Goal: Task Accomplishment & Management: Use online tool/utility

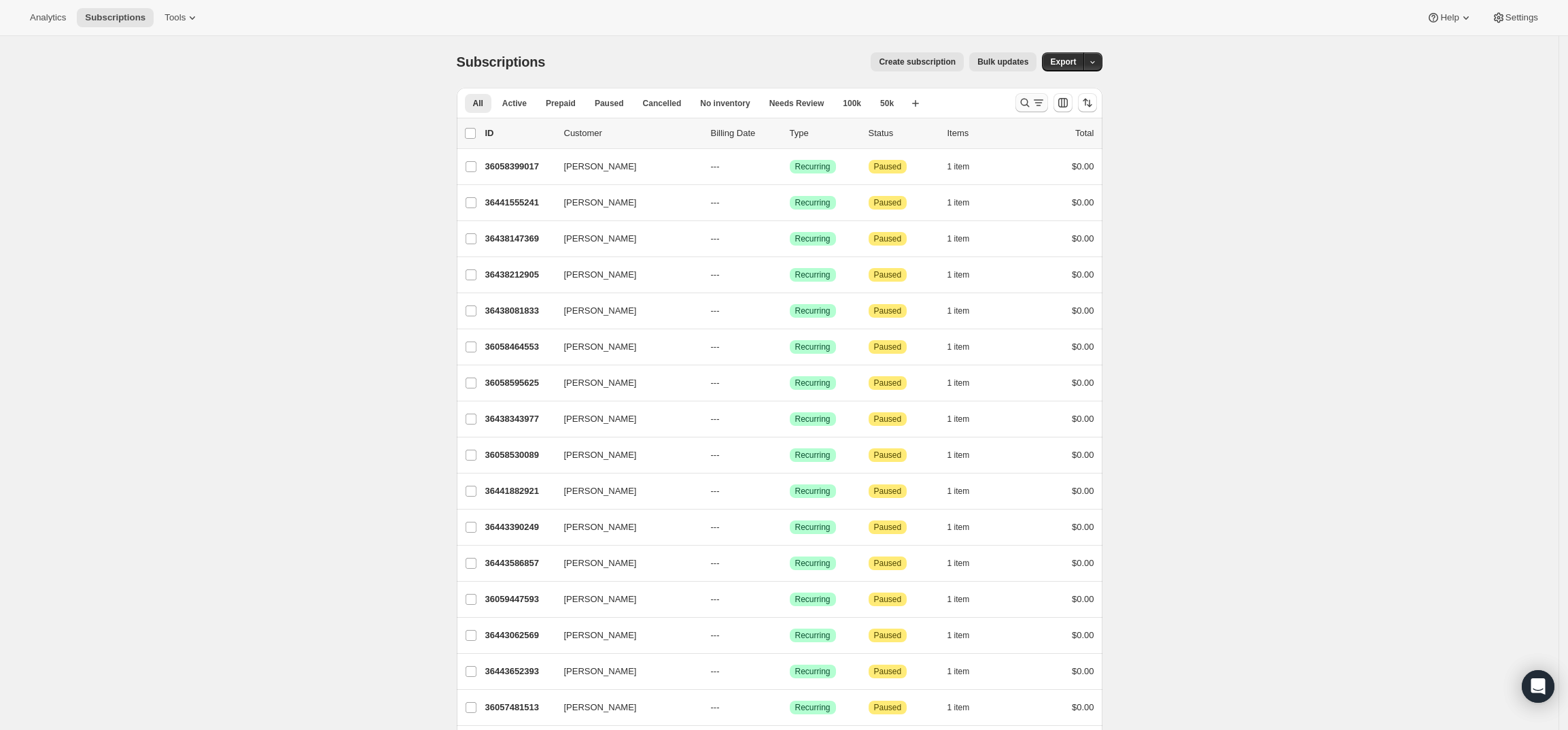
click at [1027, 98] on icon "Search and filter results" at bounding box center [1025, 102] width 13 height 13
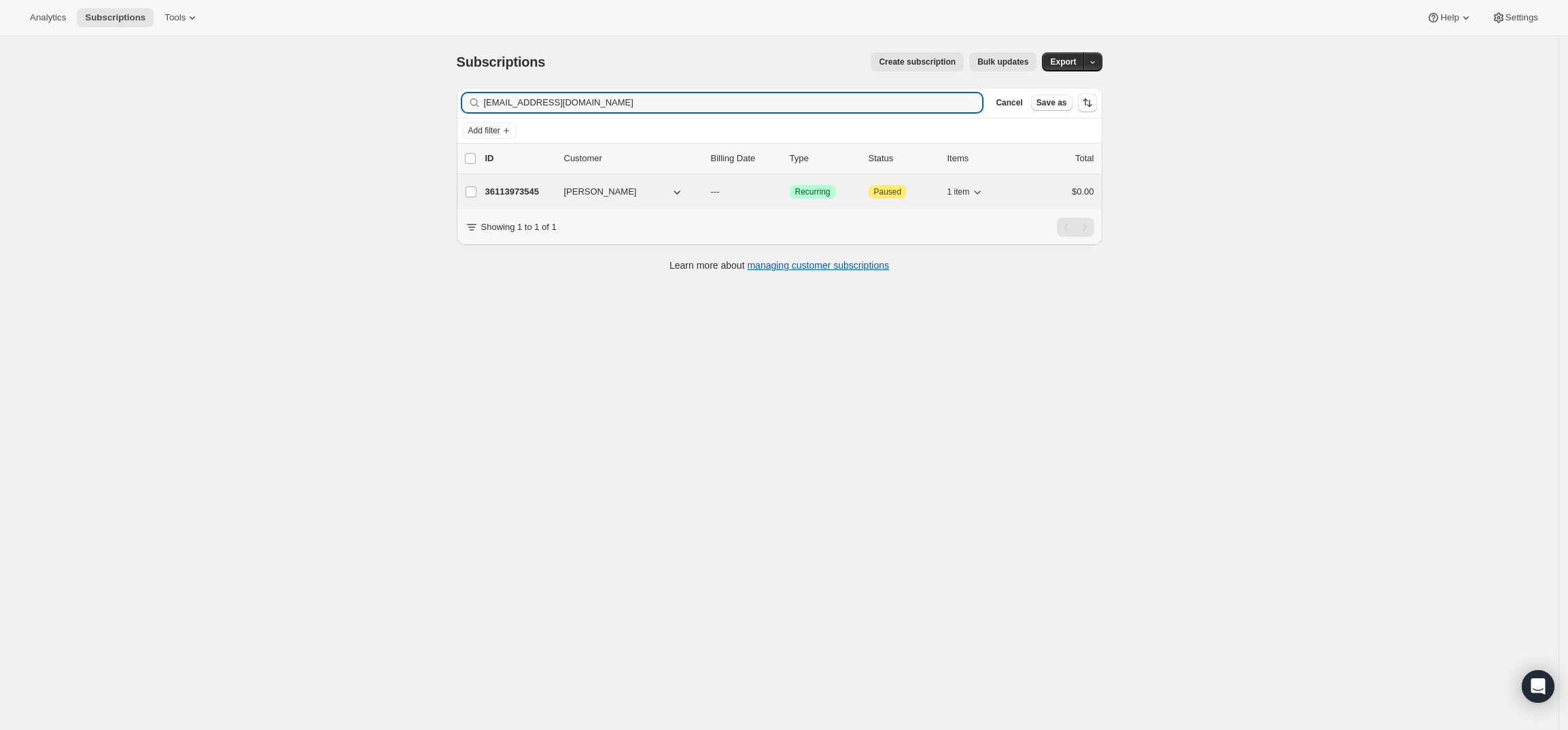
type input "[EMAIL_ADDRESS][DOMAIN_NAME]"
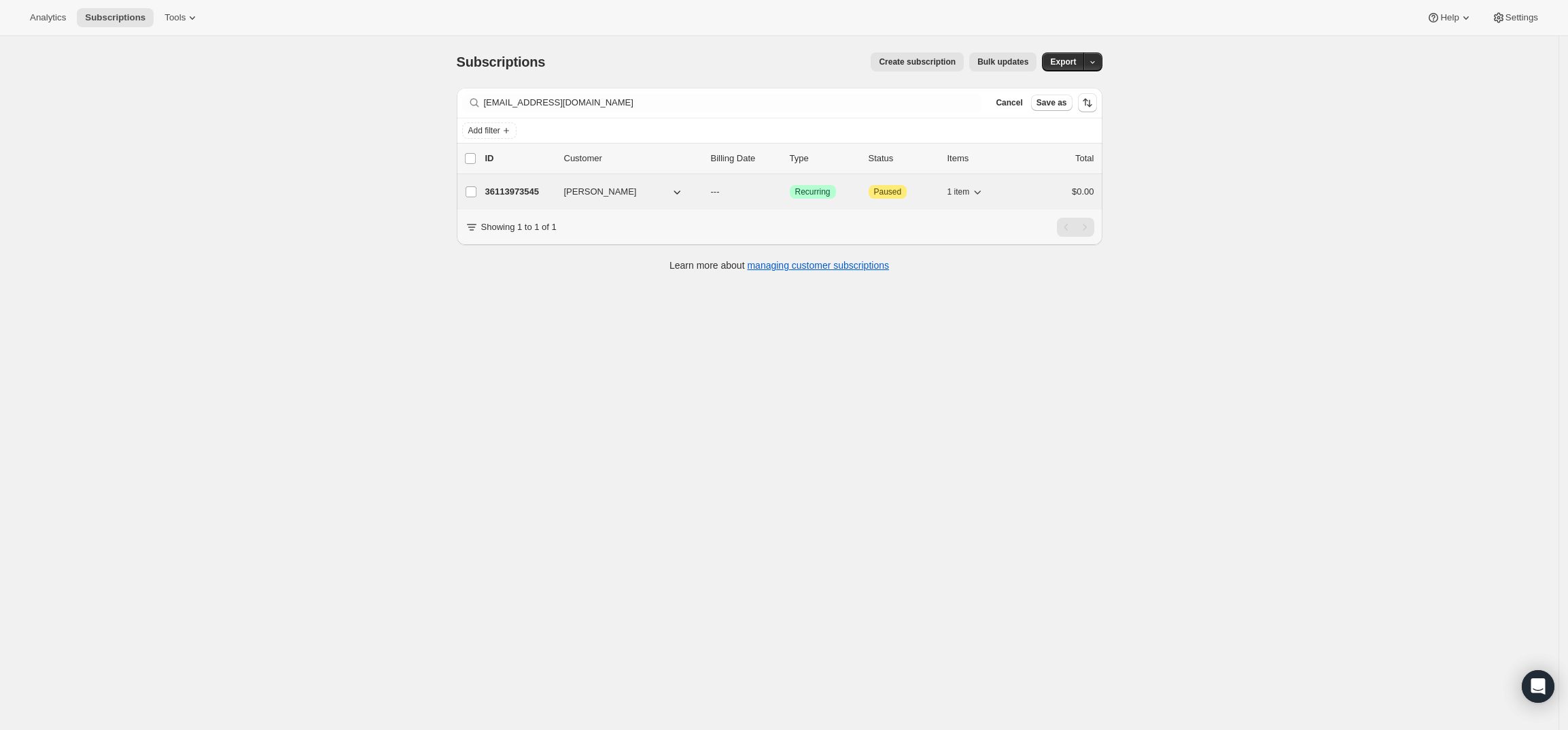
click at [522, 197] on p "36113973545" at bounding box center [519, 191] width 68 height 13
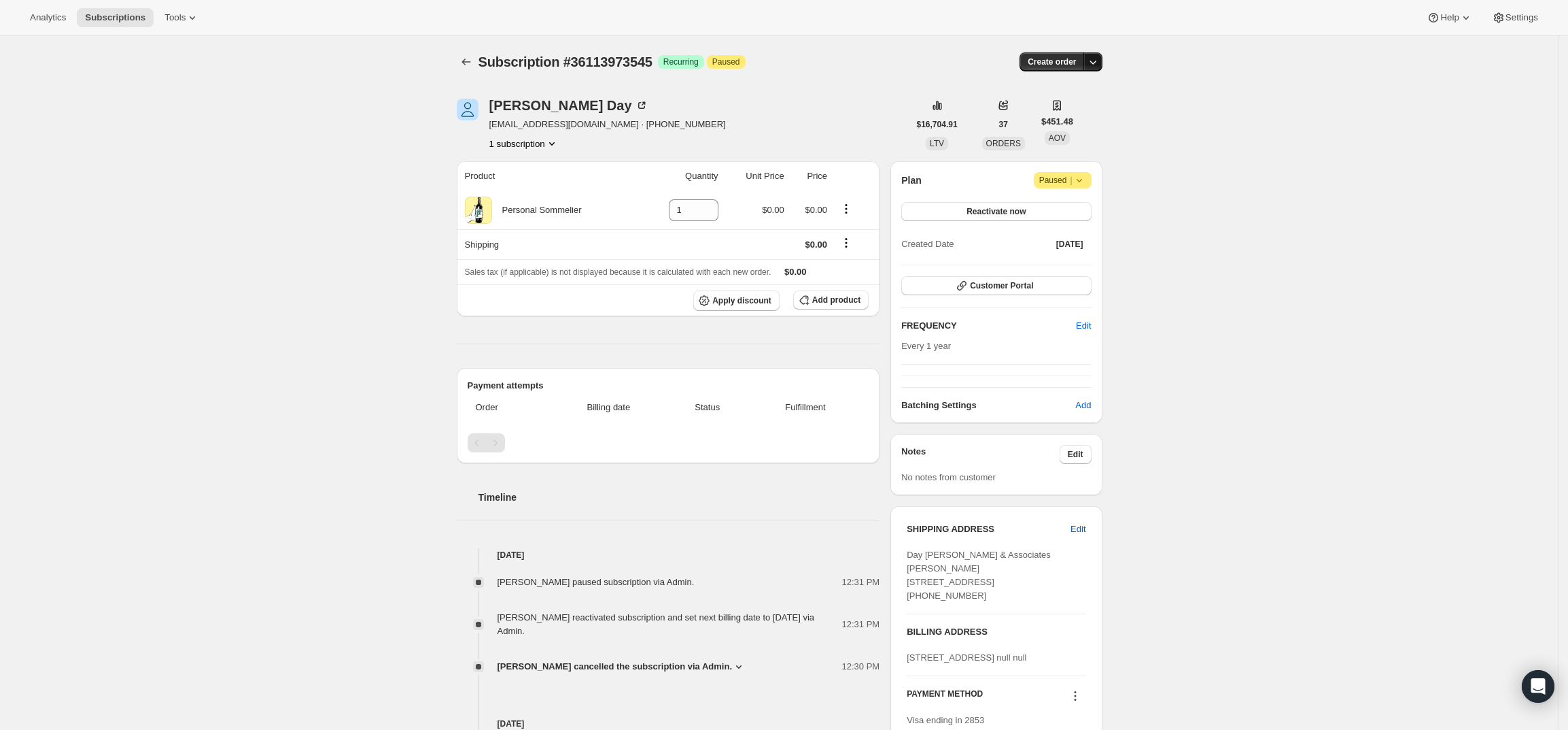
click at [1096, 60] on icon "button" at bounding box center [1093, 62] width 13 height 13
click at [1067, 111] on span "Create custom one-time order" at bounding box center [1039, 113] width 117 height 10
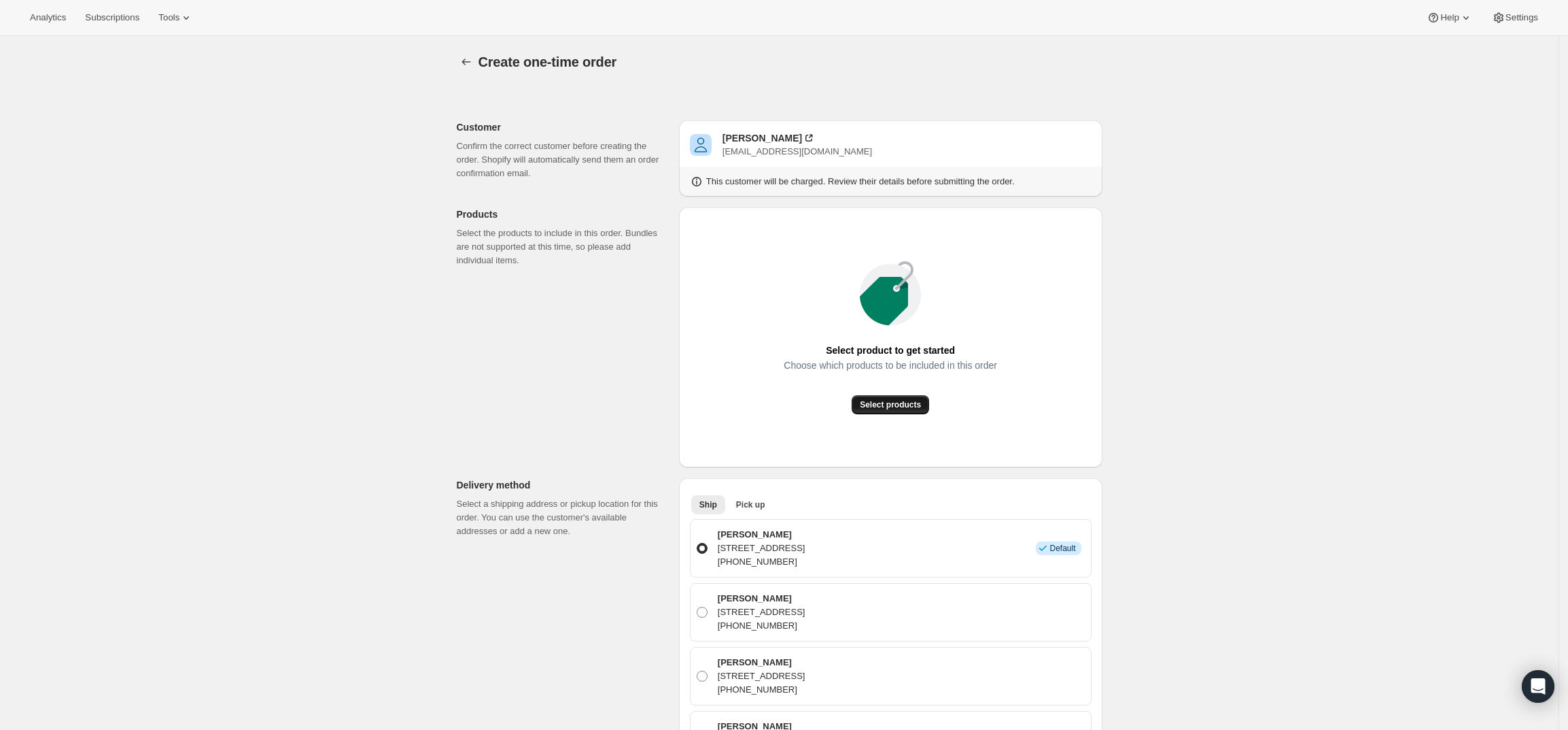
click at [881, 406] on span "Select products" at bounding box center [890, 404] width 61 height 11
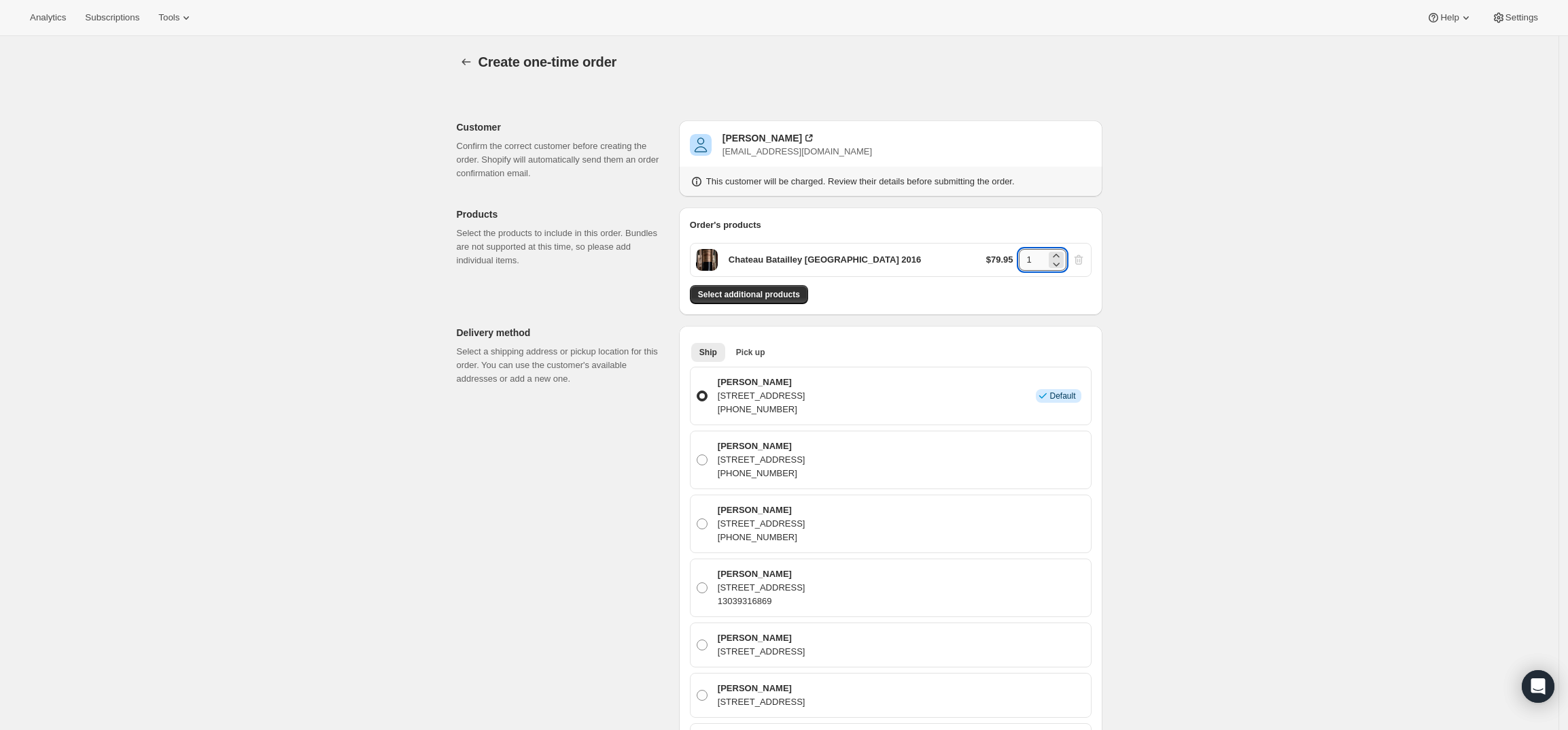
click at [1038, 258] on input "1" at bounding box center [1032, 259] width 27 height 22
click at [1079, 255] on div "$79.95 0" at bounding box center [1036, 259] width 99 height 22
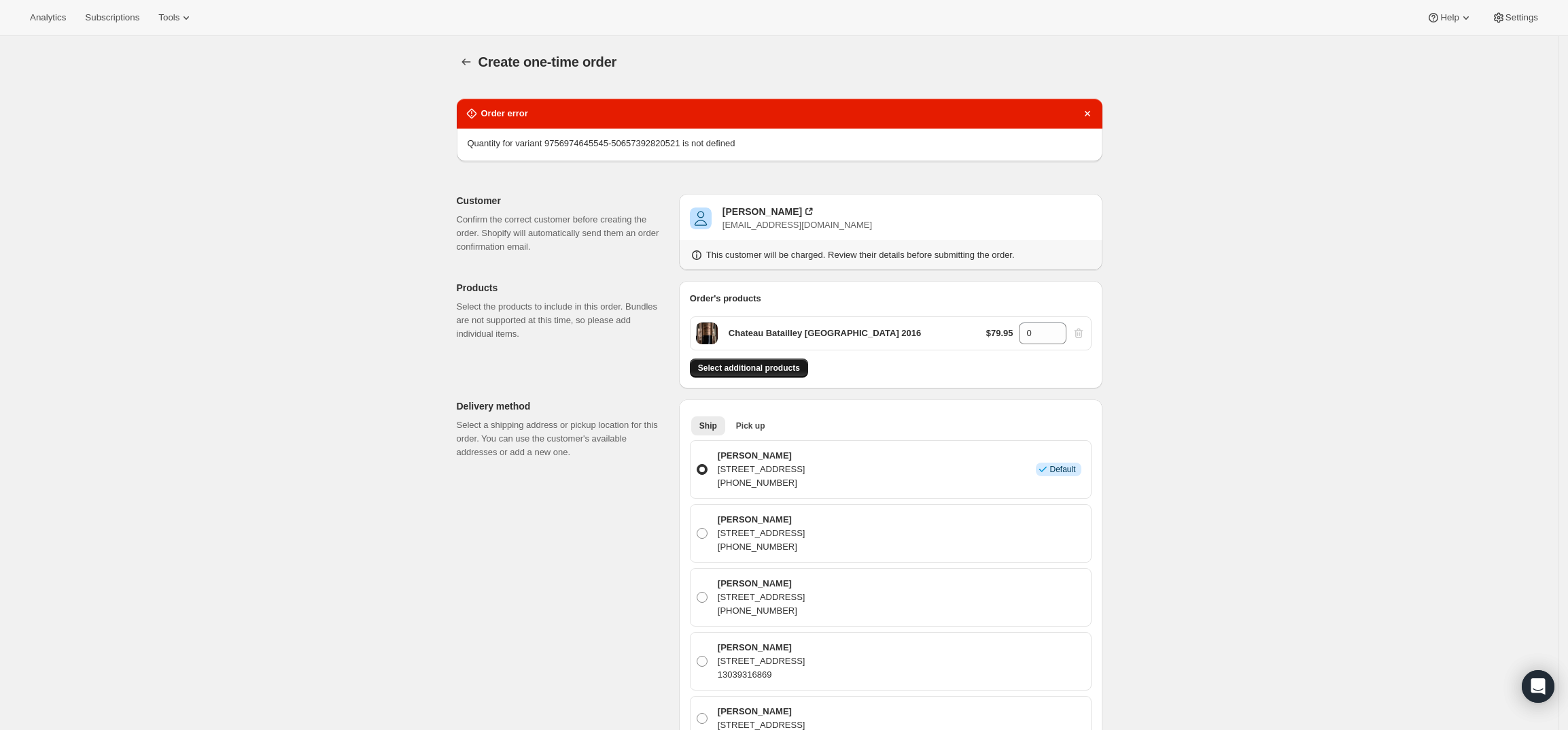
click at [778, 293] on div "Order's products" at bounding box center [891, 298] width 401 height 13
click at [1046, 335] on input "0" at bounding box center [1032, 333] width 27 height 22
type input "1"
click at [1168, 311] on div "Create one-time order. This page is ready Create one-time order Order error Qua…" at bounding box center [779, 728] width 1559 height 1386
click at [791, 368] on span "Select additional products" at bounding box center [748, 368] width 102 height 11
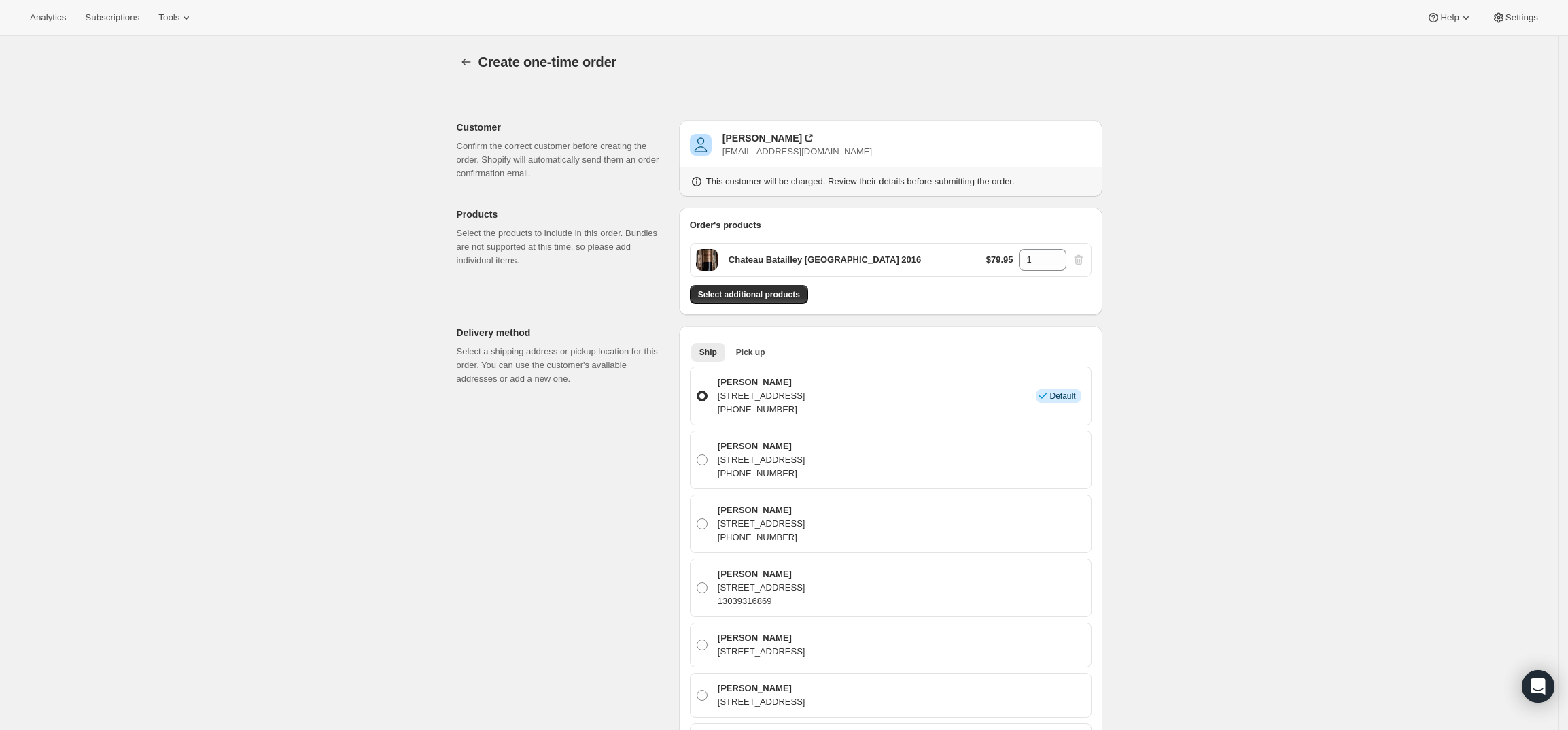
click at [1080, 263] on div "$79.95 1" at bounding box center [1036, 259] width 99 height 22
click at [766, 293] on span "Select additional products" at bounding box center [748, 295] width 102 height 11
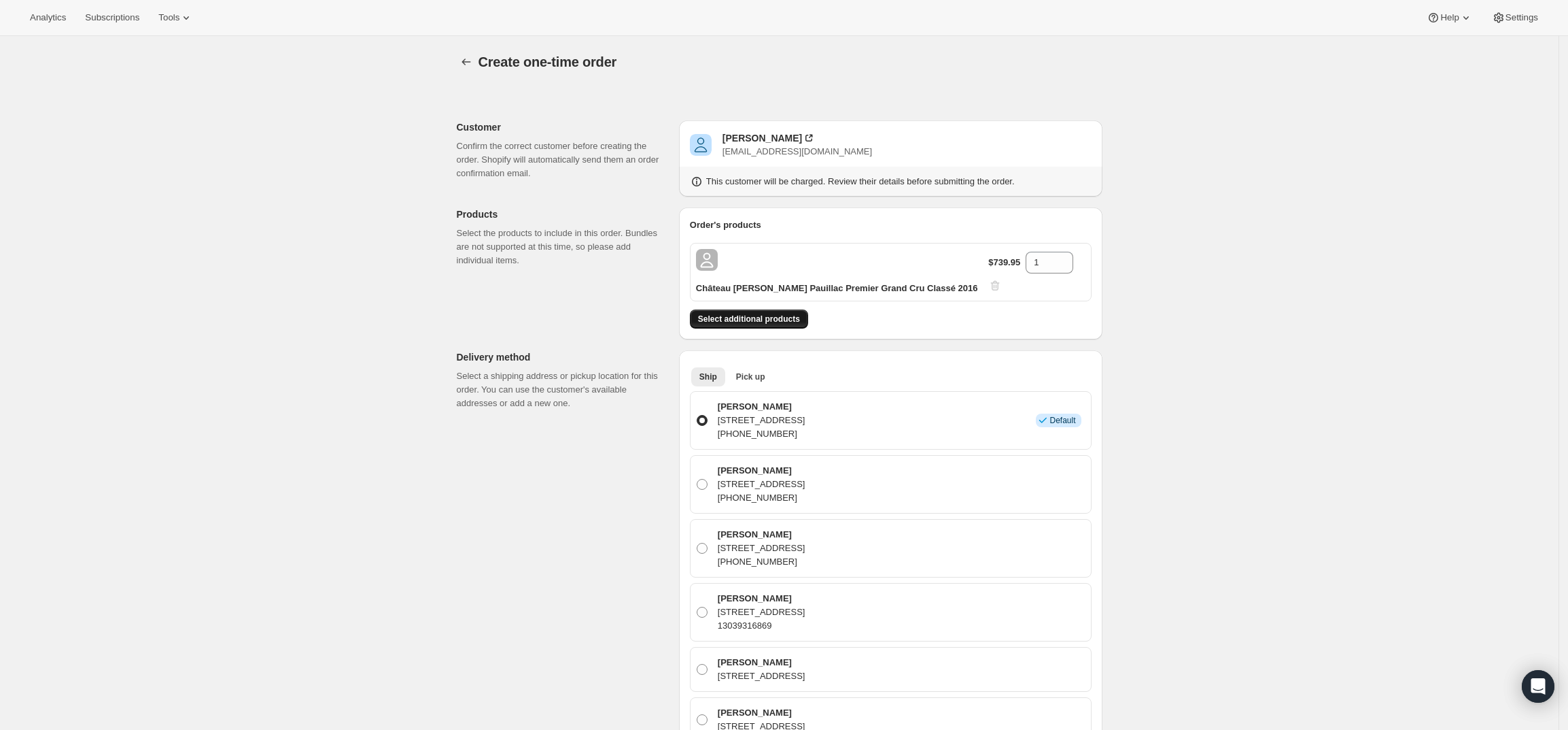
click at [765, 310] on button "Select additional products" at bounding box center [749, 319] width 118 height 19
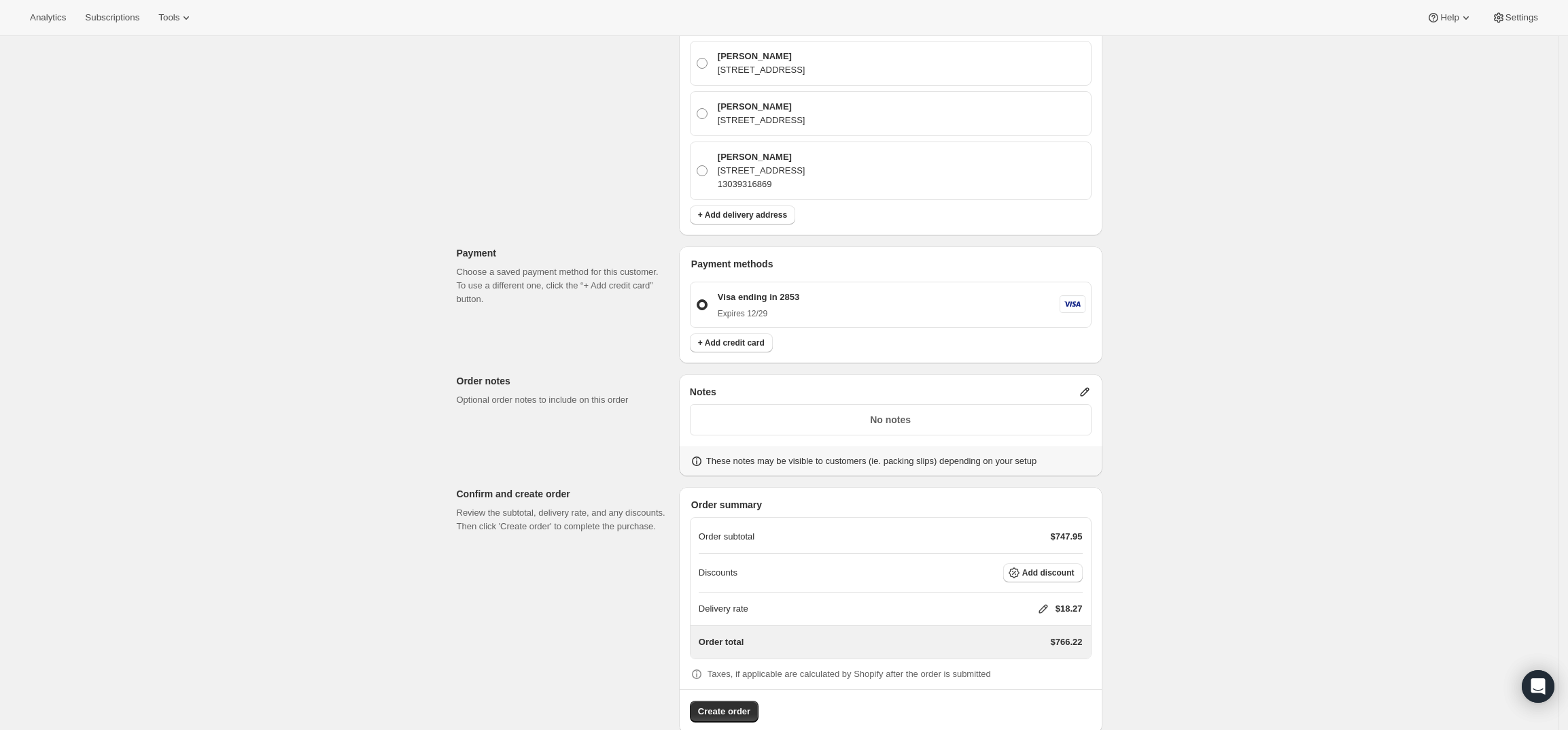
scroll to position [648, 0]
click at [1089, 387] on icon at bounding box center [1084, 390] width 8 height 8
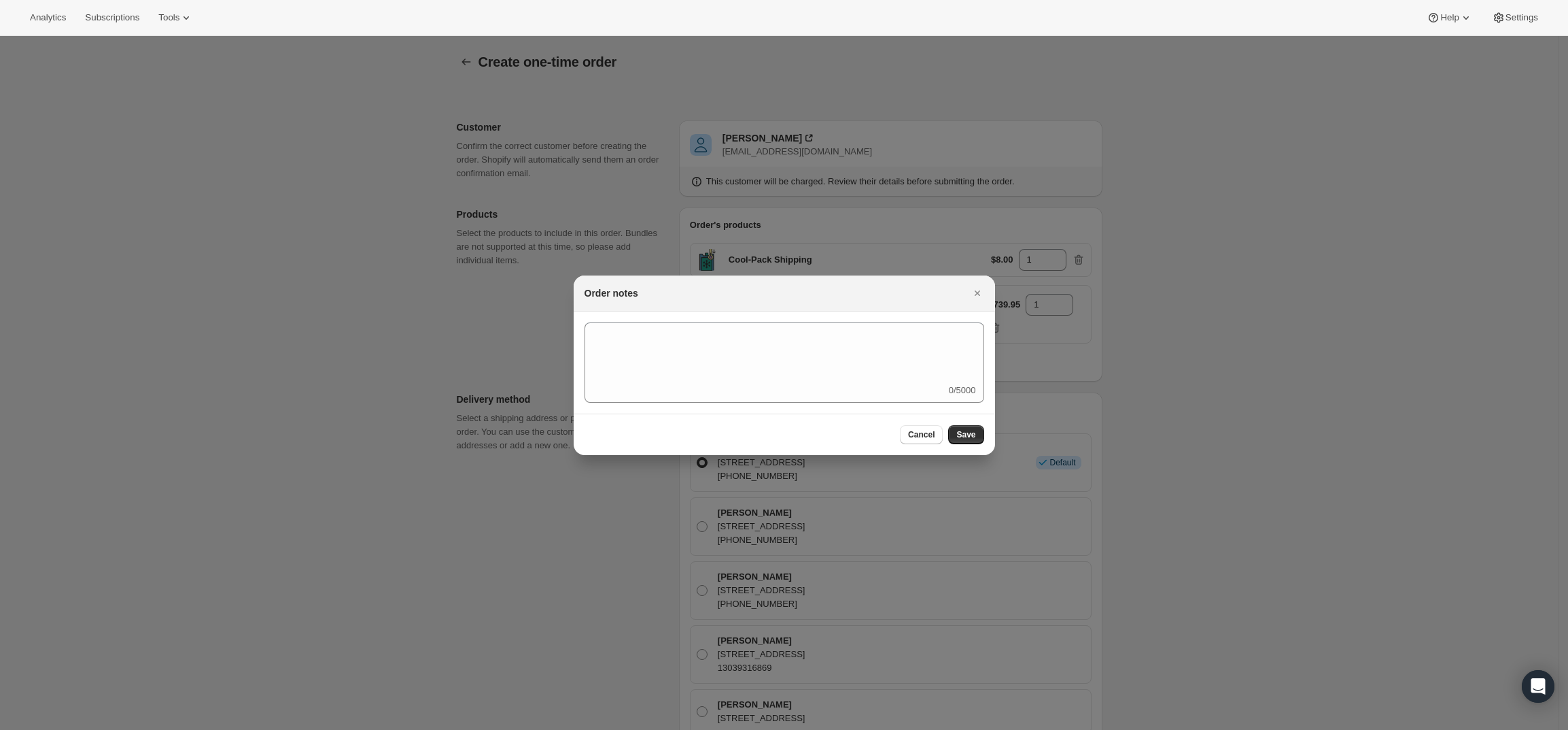
scroll to position [0, 0]
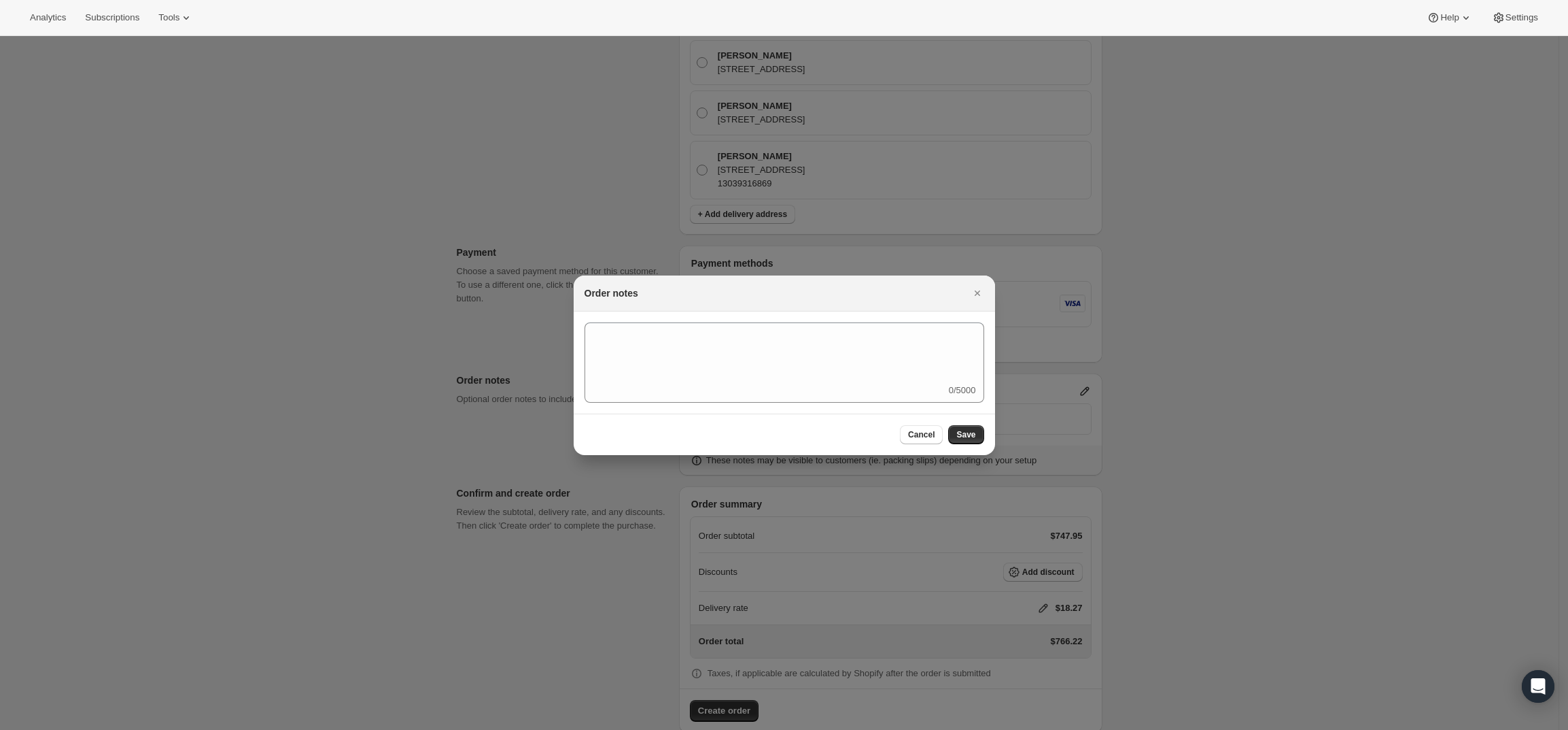
click at [874, 386] on div "0/5000" at bounding box center [784, 363] width 400 height 81
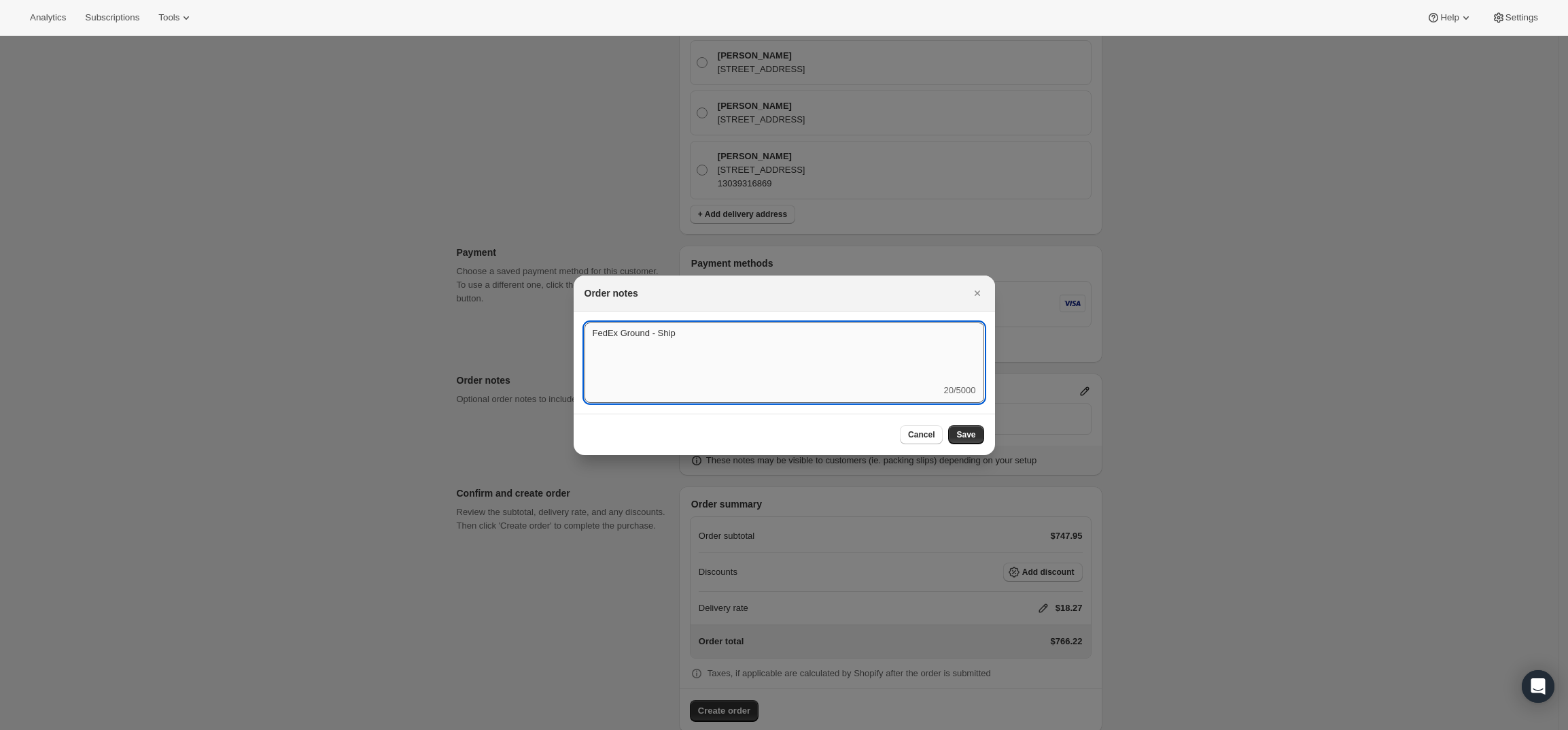
click at [772, 337] on textarea "FedEx Ground - Ship" at bounding box center [784, 353] width 400 height 61
type textarea "FedEx Ground - Ship [DATE]"
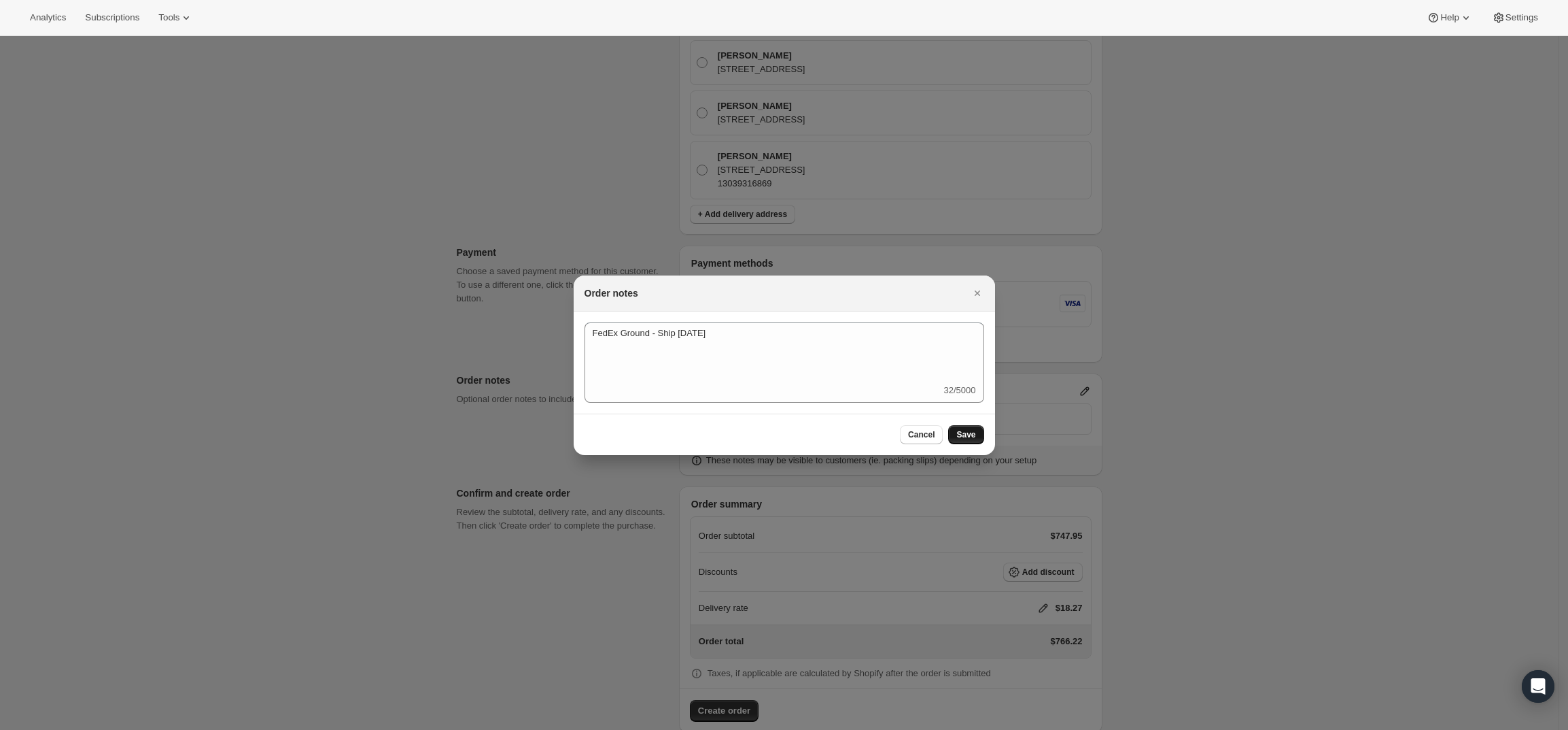
click at [961, 428] on button "Save" at bounding box center [966, 434] width 36 height 19
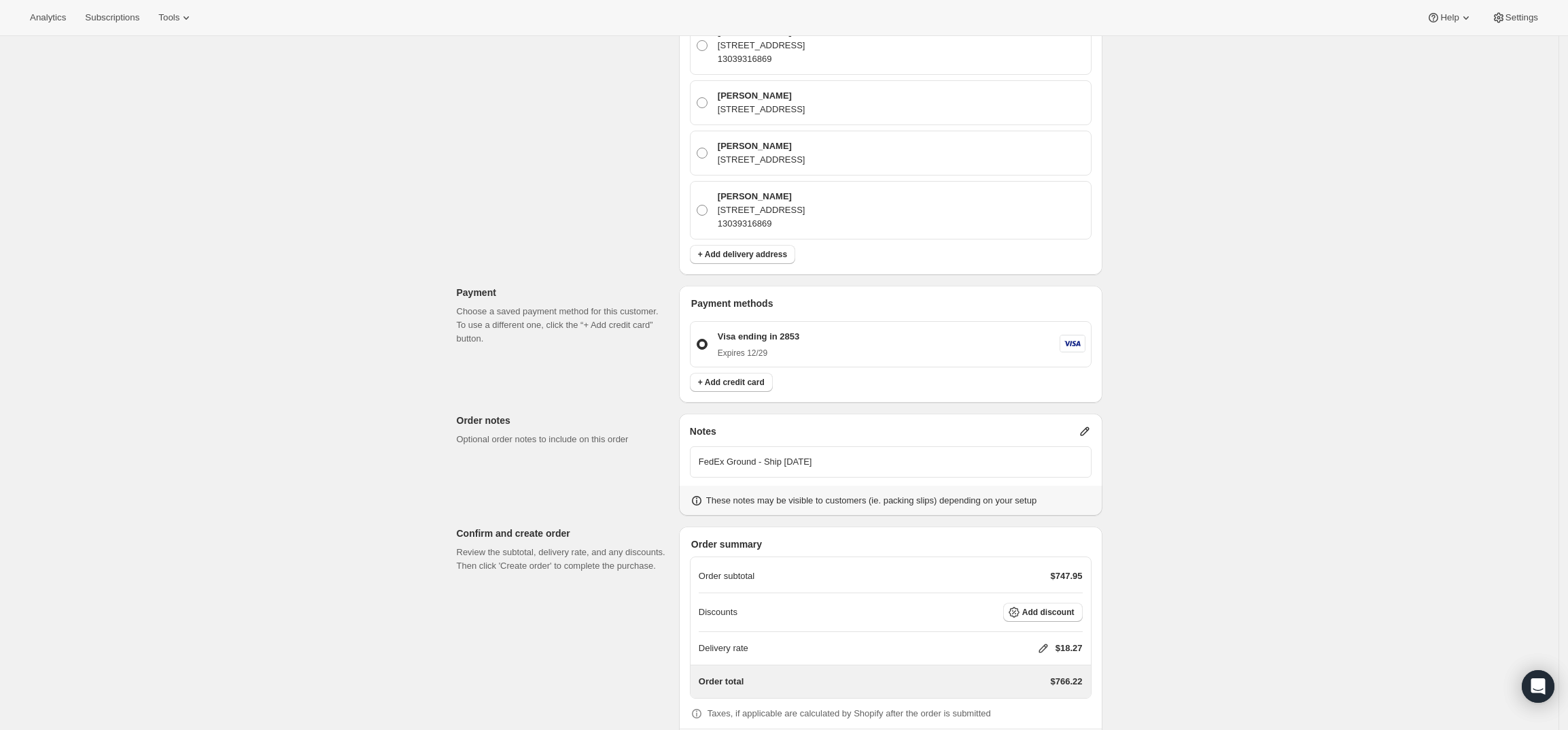
scroll to position [648, 0]
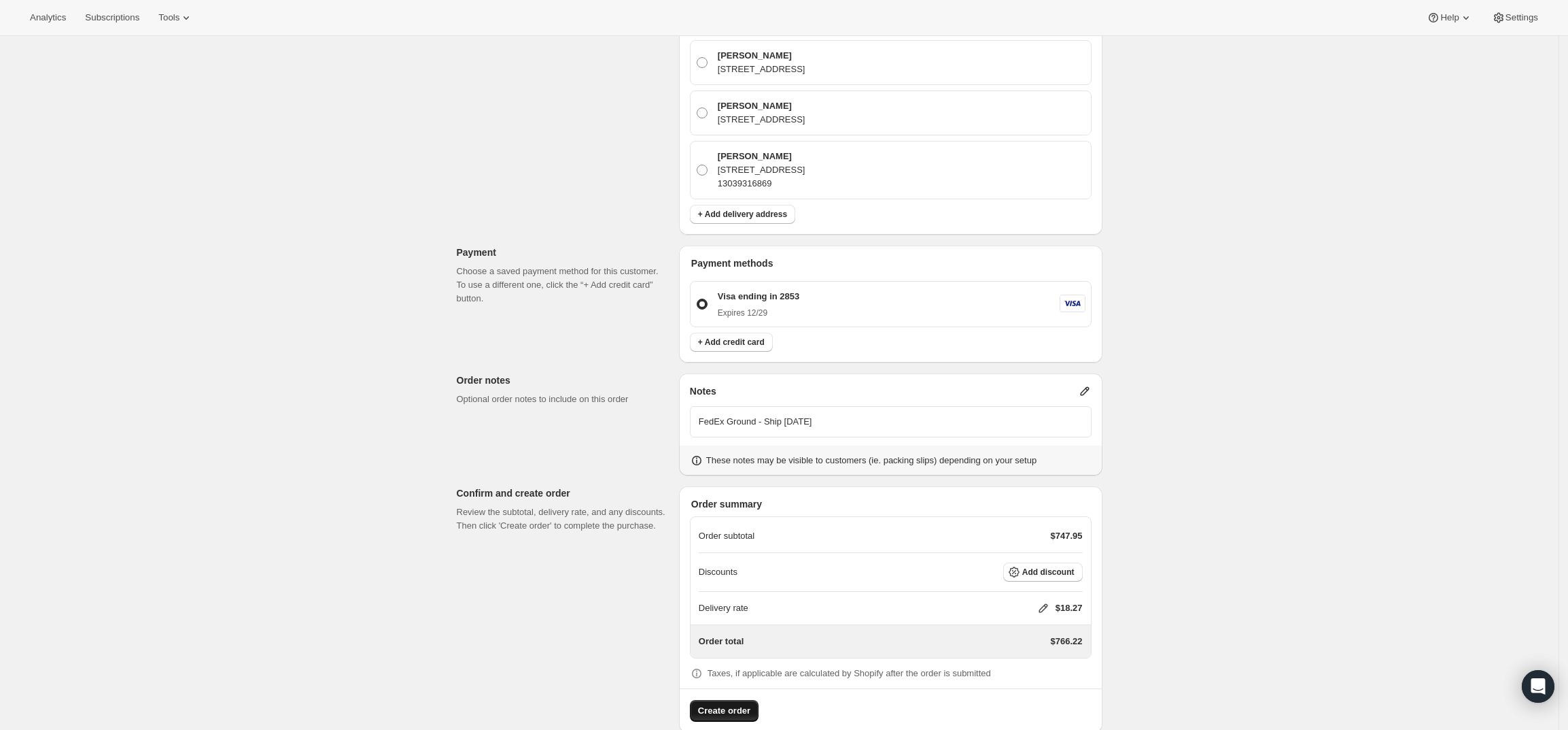
click at [737, 704] on span "Create order" at bounding box center [724, 710] width 53 height 13
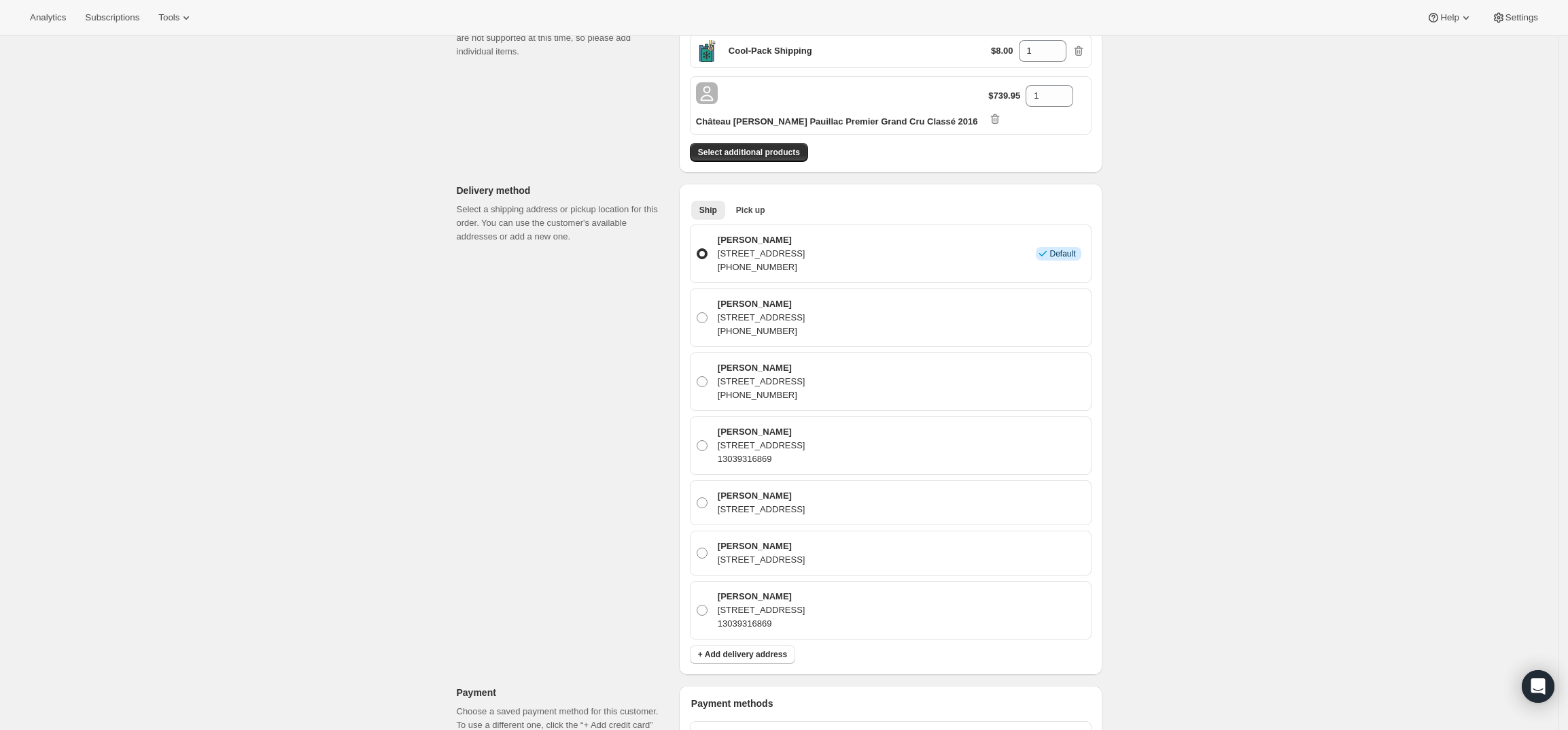
scroll to position [0, 0]
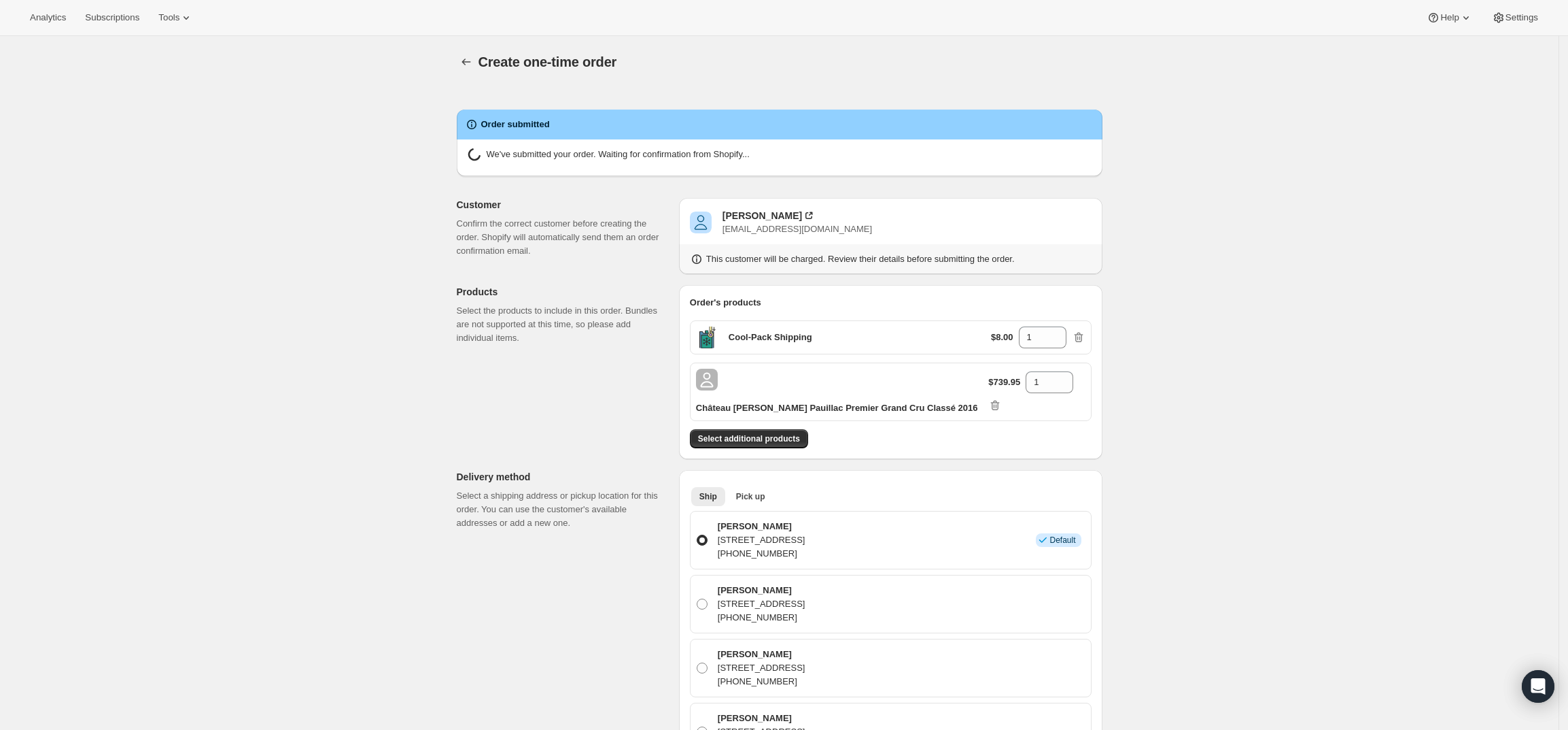
radio input "true"
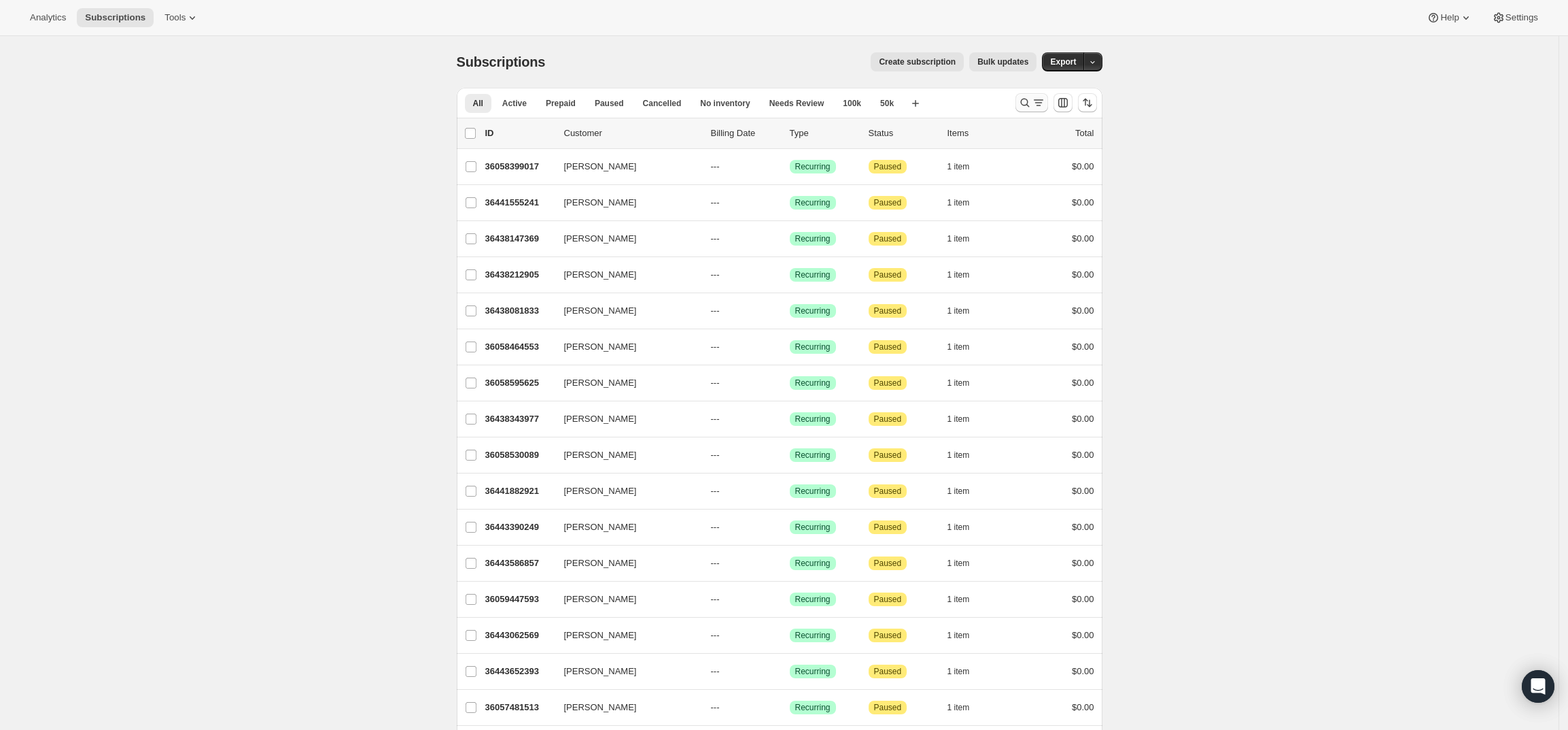
click at [1030, 103] on icon "Search and filter results" at bounding box center [1025, 102] width 13 height 13
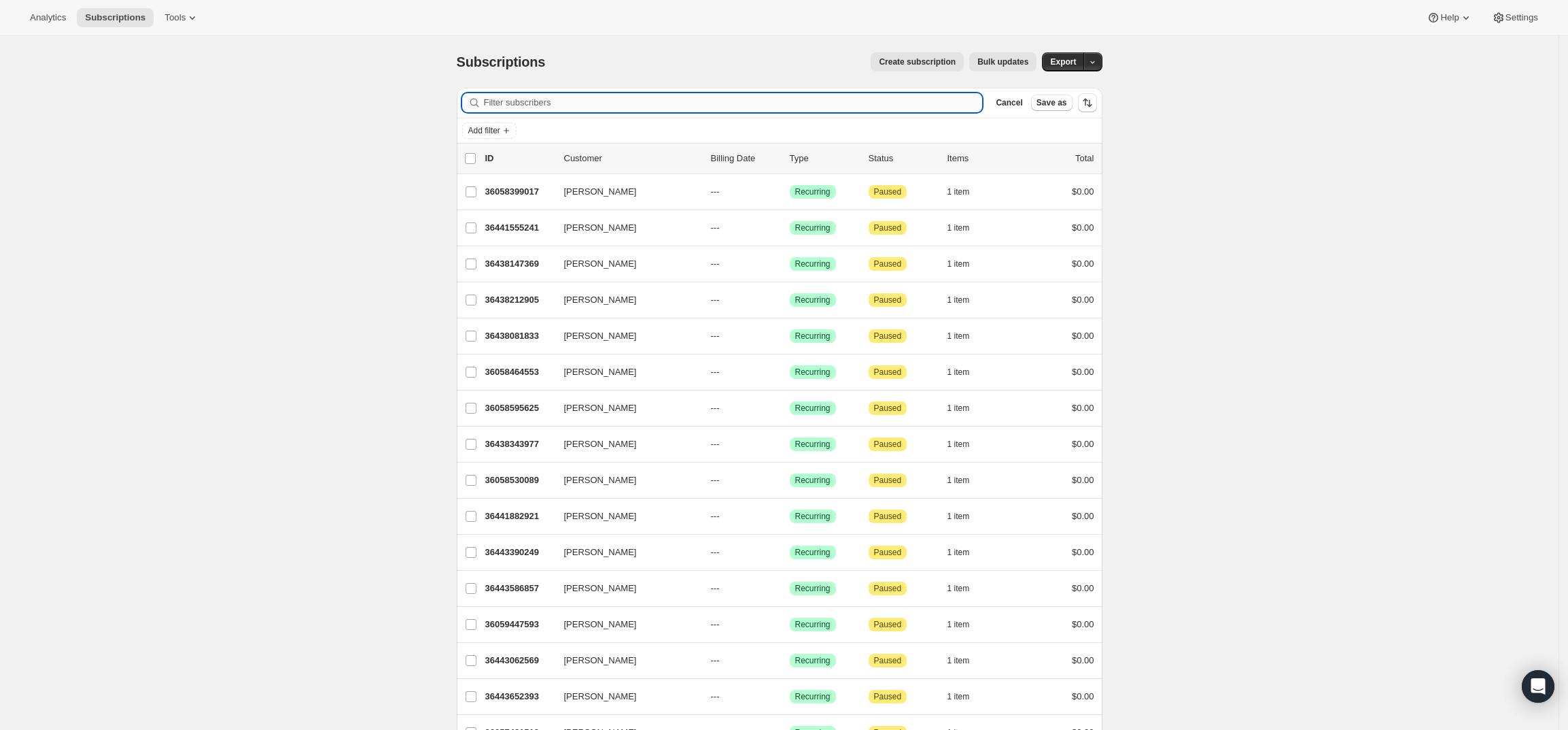
paste input "ryan.m.bott@gmail.com"
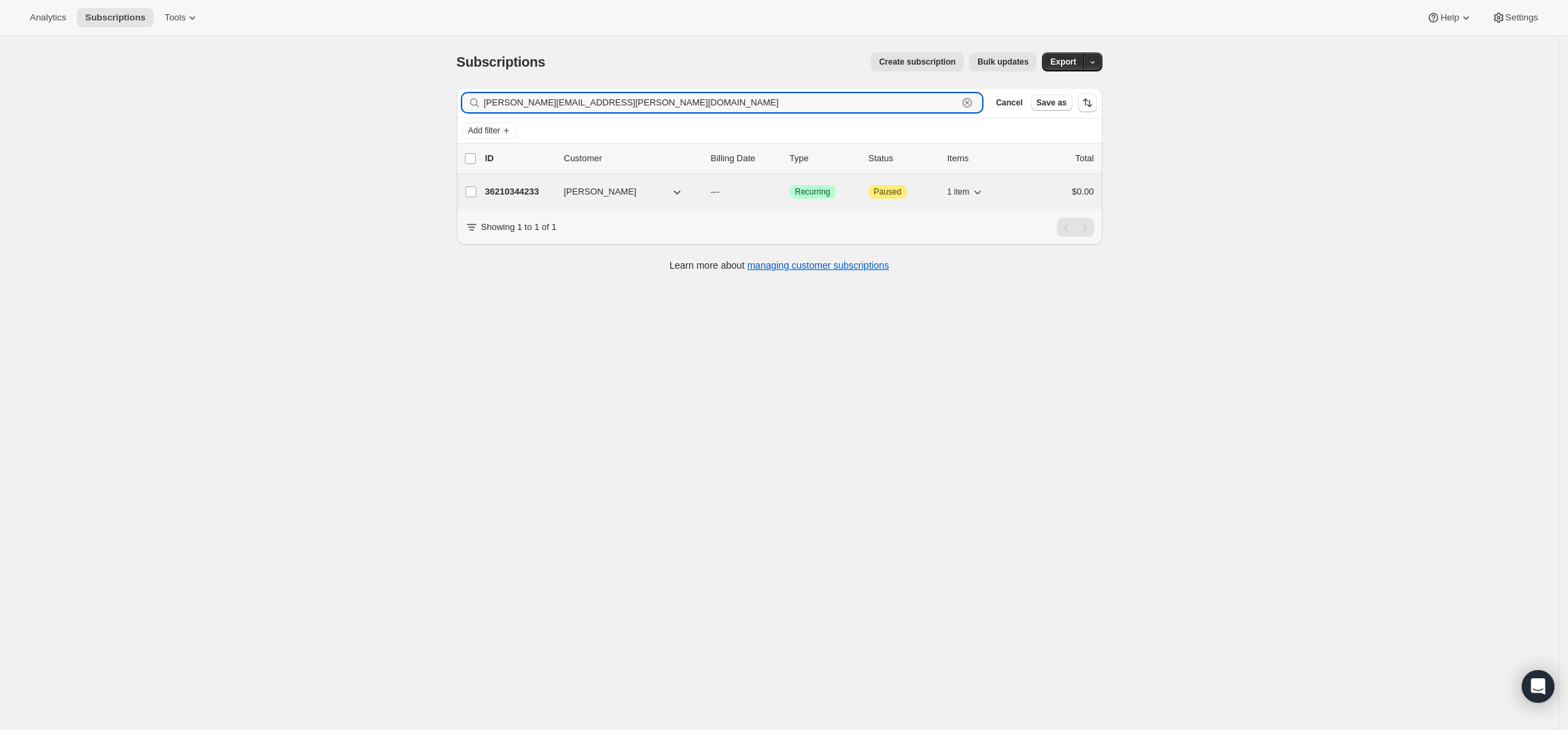
type input "ryan.m.bott@gmail.com"
click at [517, 184] on div "36210344233 Ryan Bott --- Success Recurring Attention Paused 1 item $0.00" at bounding box center [789, 191] width 609 height 19
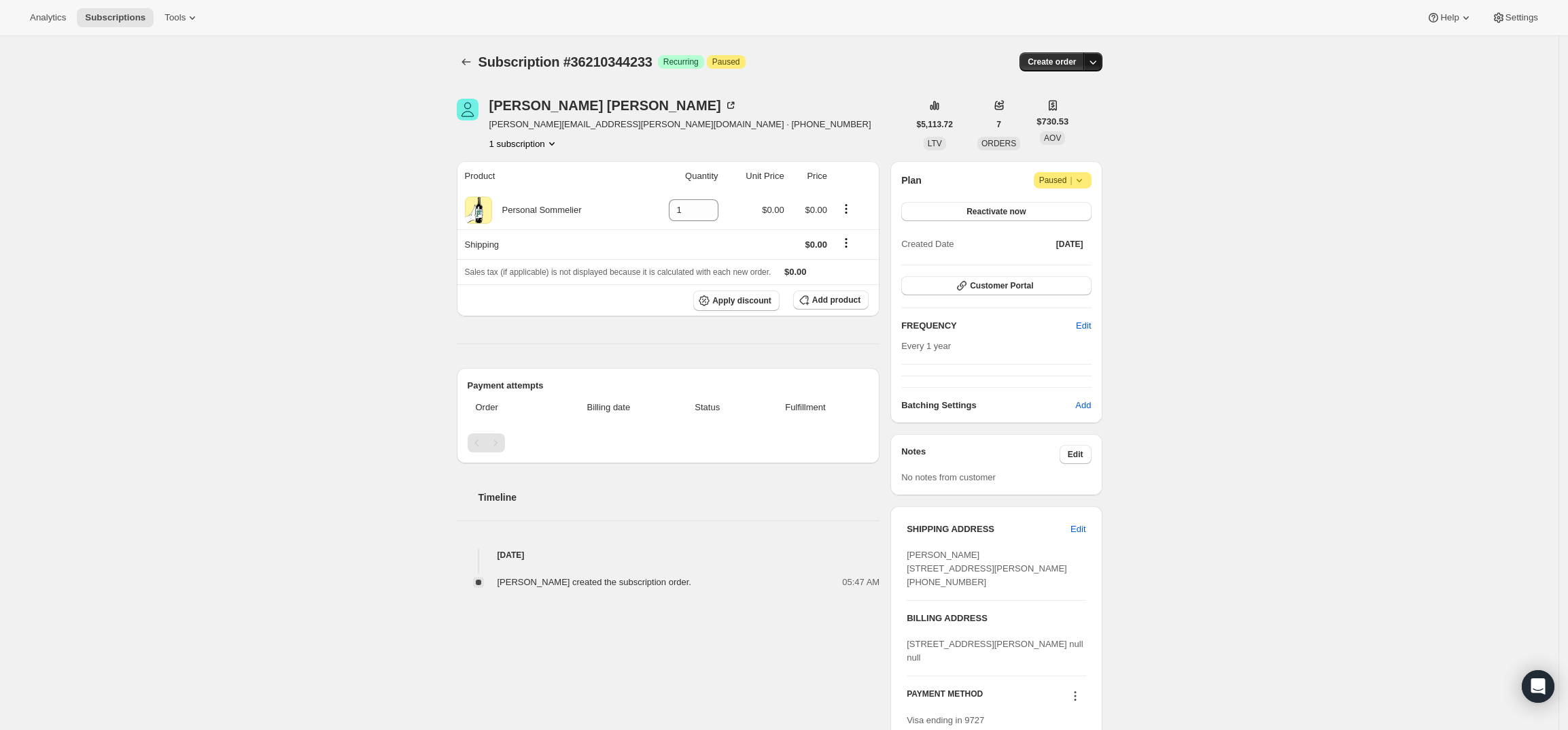
click at [1100, 66] on icon "button" at bounding box center [1093, 62] width 13 height 13
click at [1080, 114] on span "Create custom one-time order" at bounding box center [1039, 113] width 117 height 10
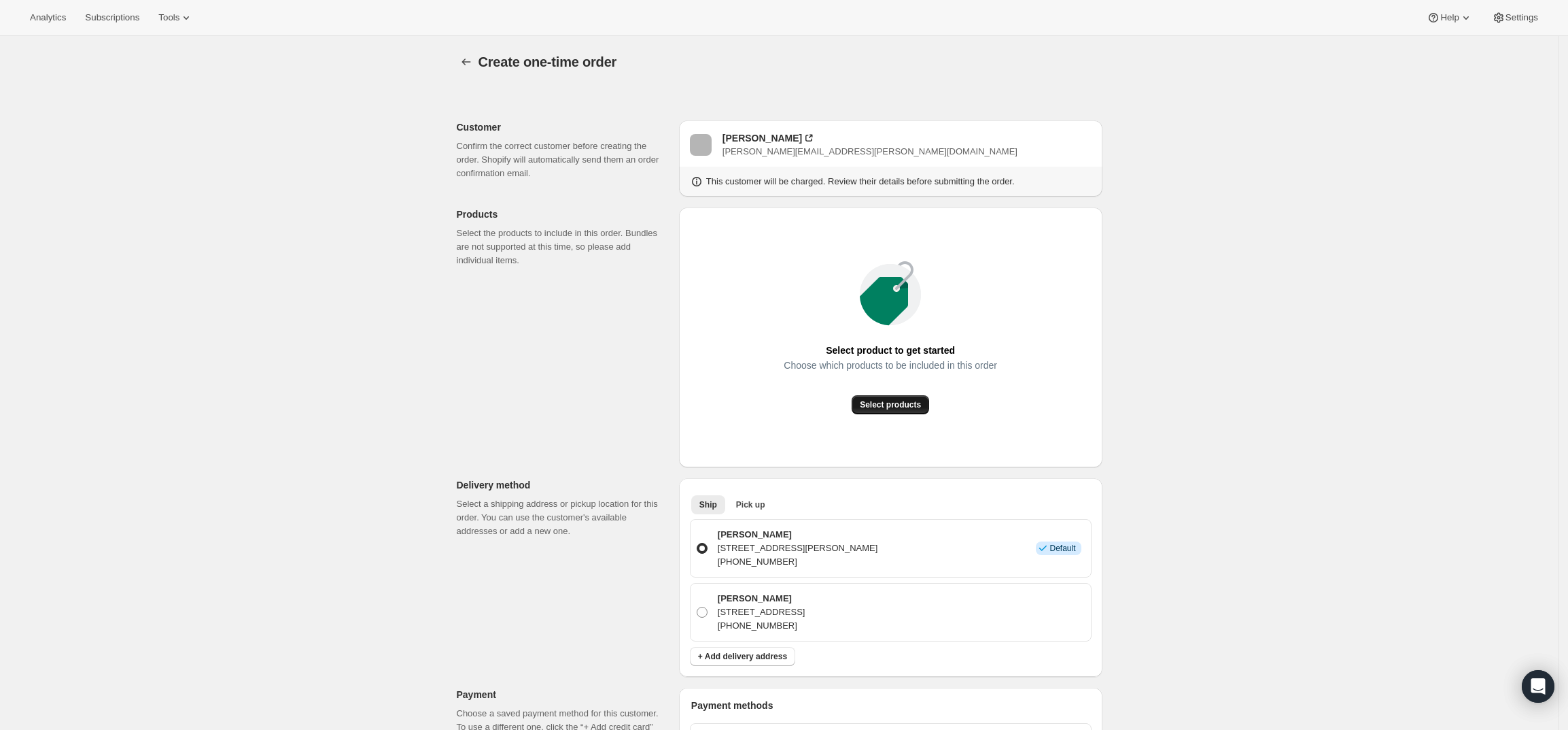
click at [907, 406] on span "Select products" at bounding box center [890, 404] width 61 height 11
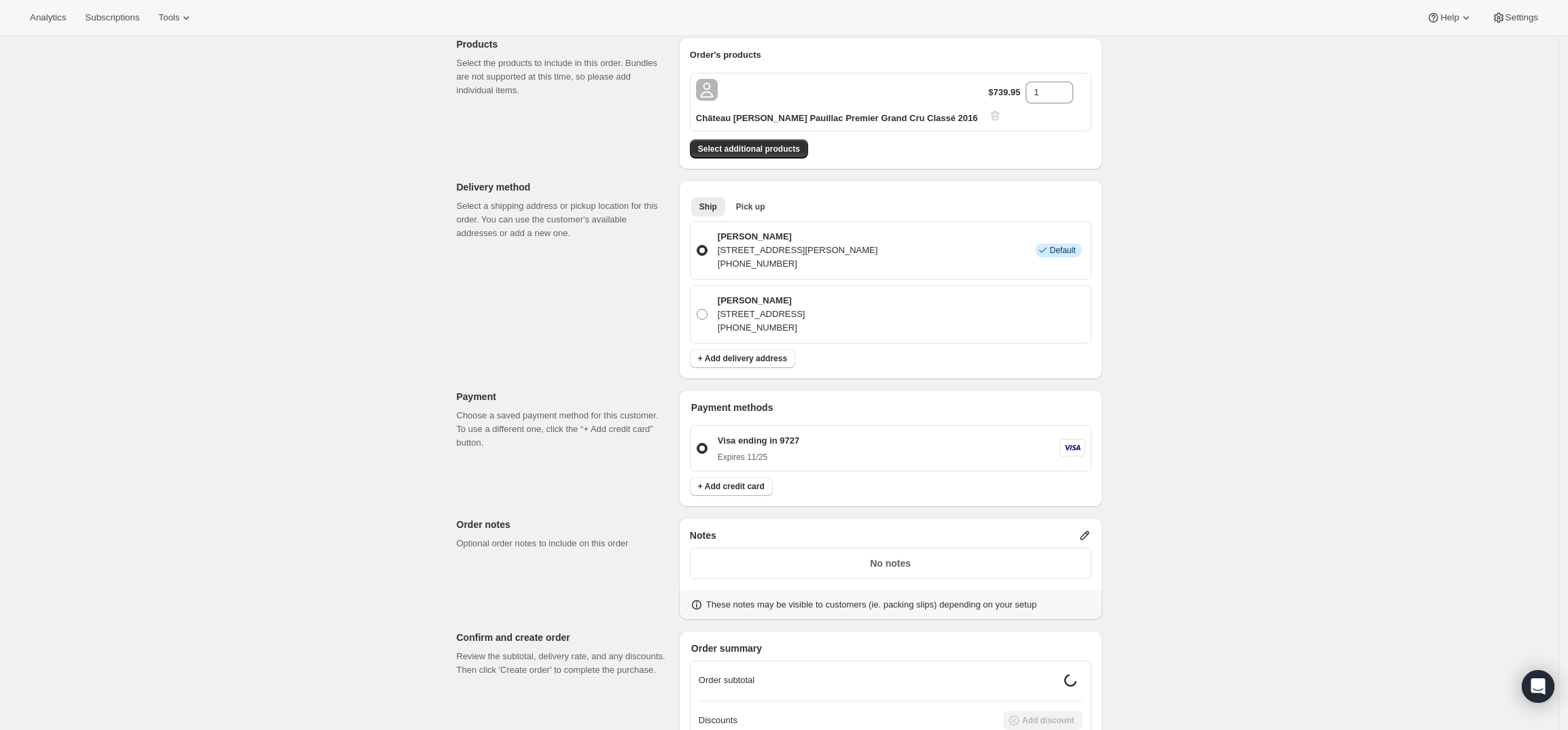
scroll to position [325, 0]
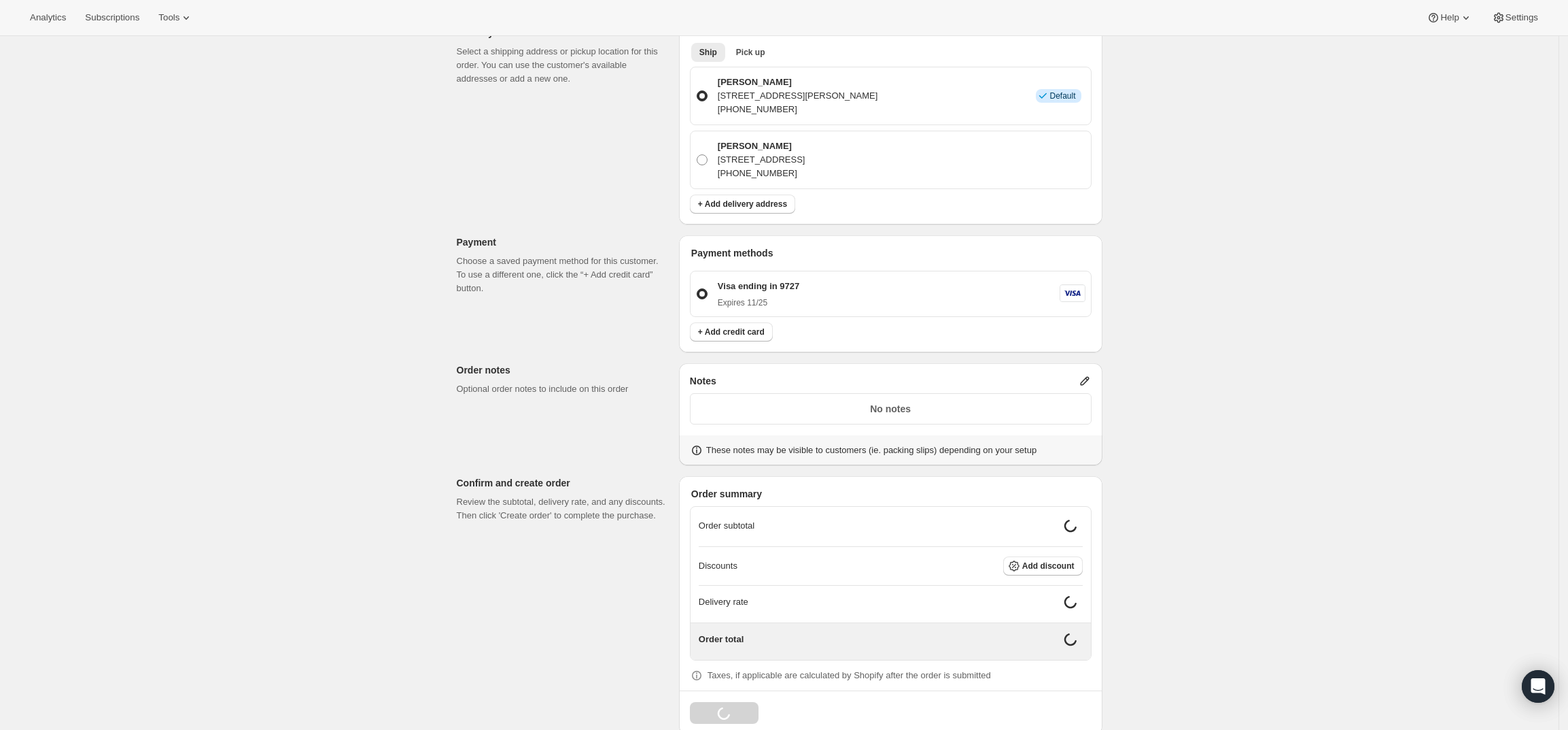
click at [1087, 374] on icon at bounding box center [1084, 381] width 13 height 13
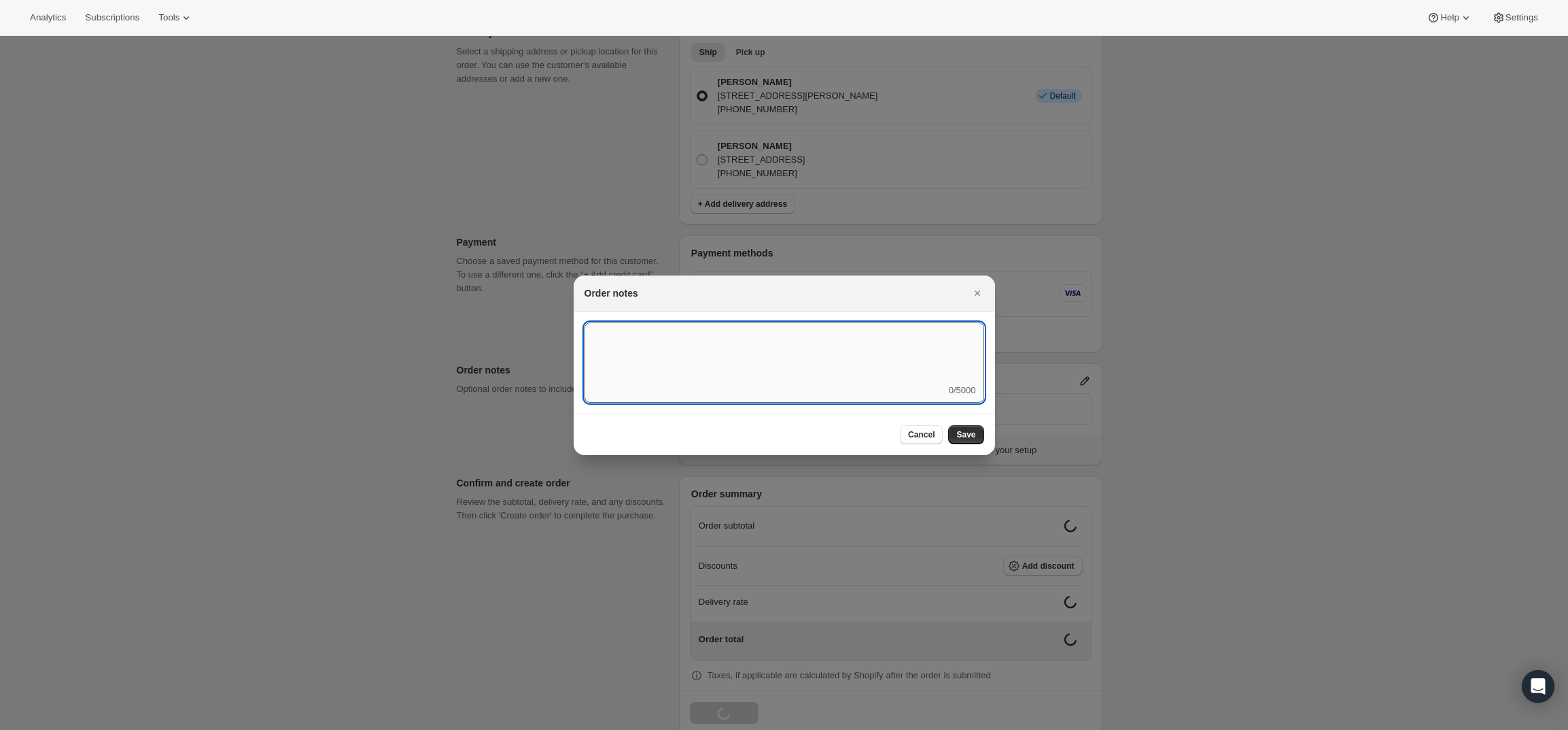
click at [853, 356] on textarea ":rd5:" at bounding box center [784, 353] width 400 height 61
type textarea "Weather HOLD"
click at [969, 437] on span "Save" at bounding box center [966, 434] width 19 height 11
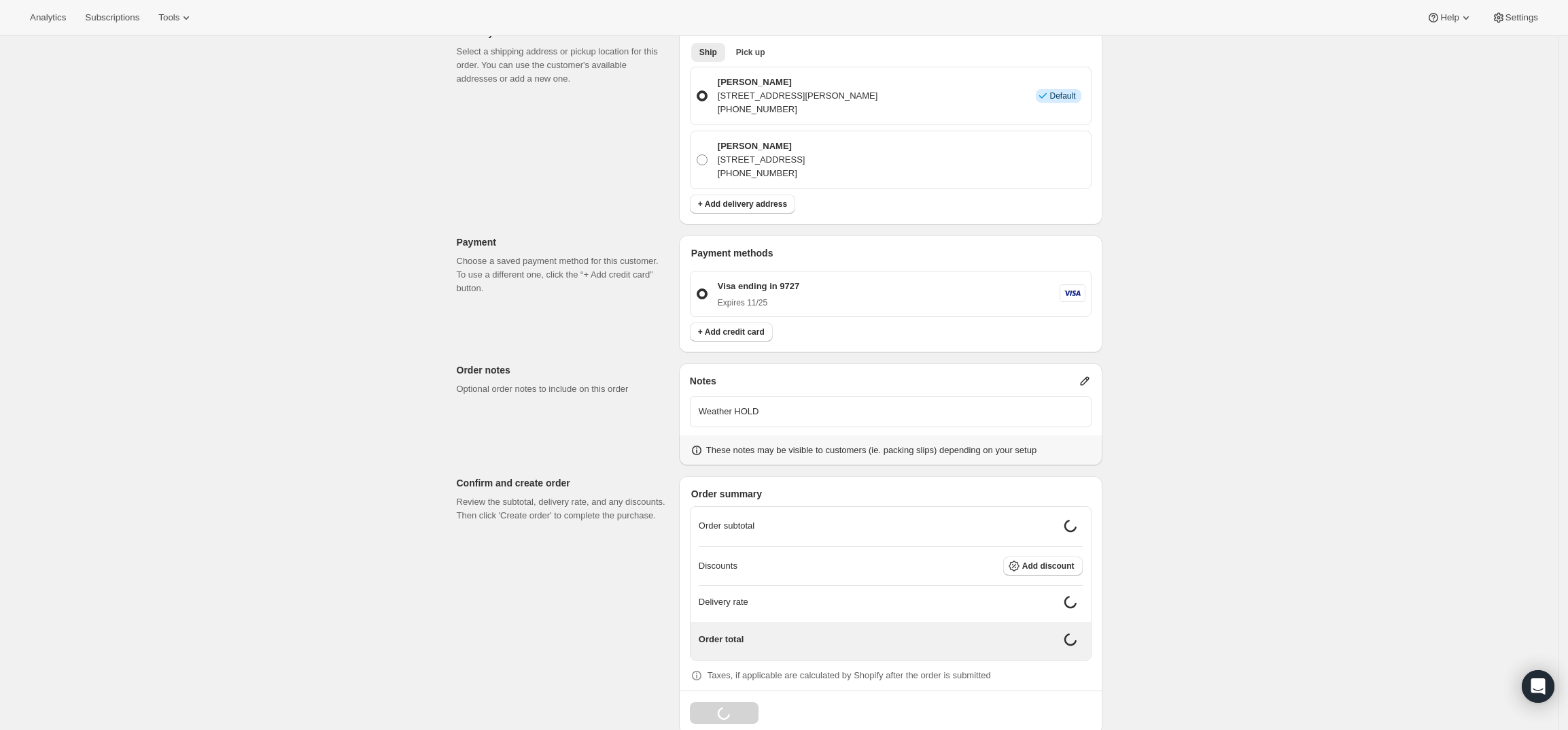
scroll to position [314, 0]
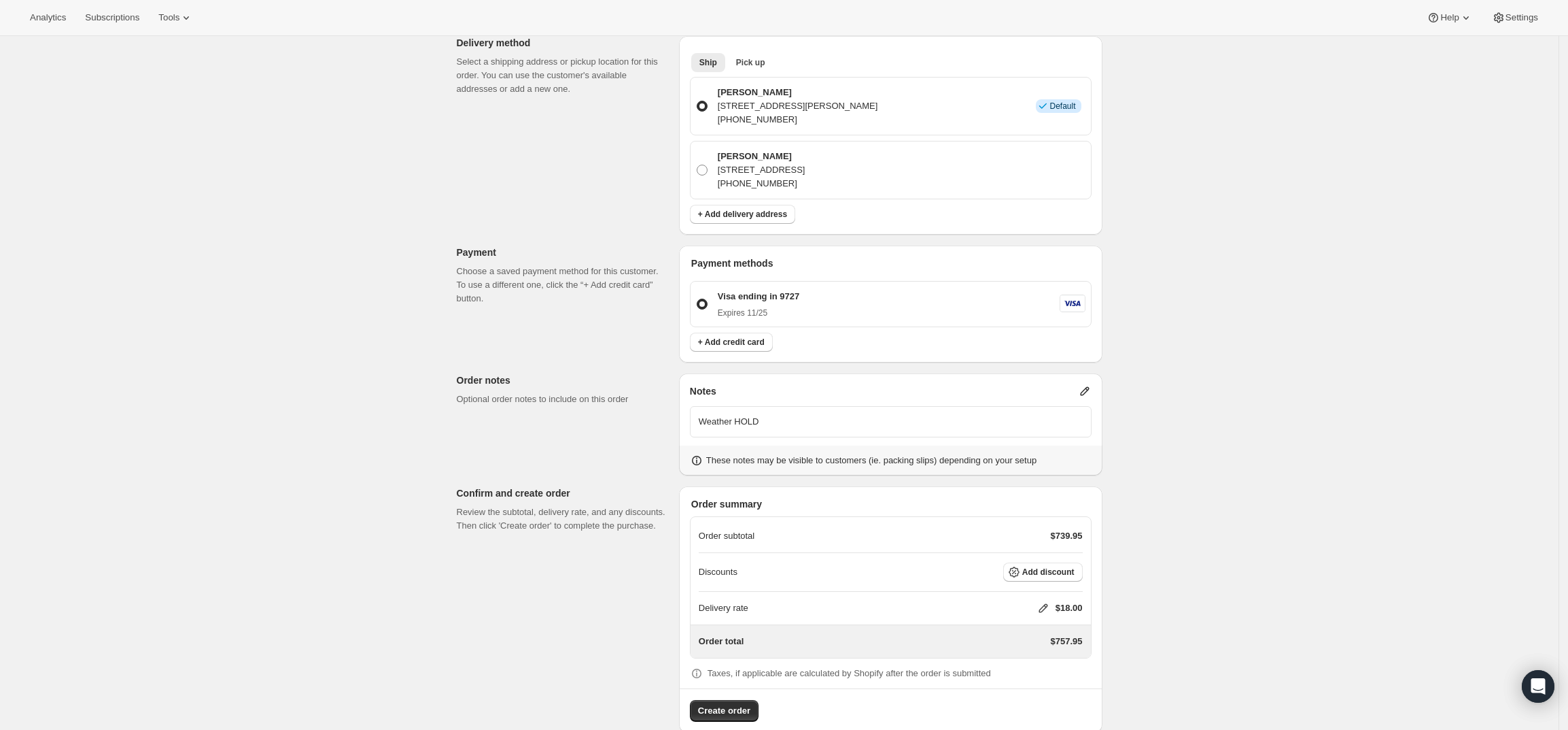
click at [1042, 601] on icon at bounding box center [1043, 608] width 13 height 13
click at [1083, 625] on input "0" at bounding box center [1049, 634] width 122 height 22
type input "0"
drag, startPoint x: 1214, startPoint y: 535, endPoint x: 1224, endPoint y: 527, distance: 12.8
click at [1224, 527] on div "Create one-time order. This page is ready Create one-time order Customer Confir…" at bounding box center [779, 238] width 1559 height 1032
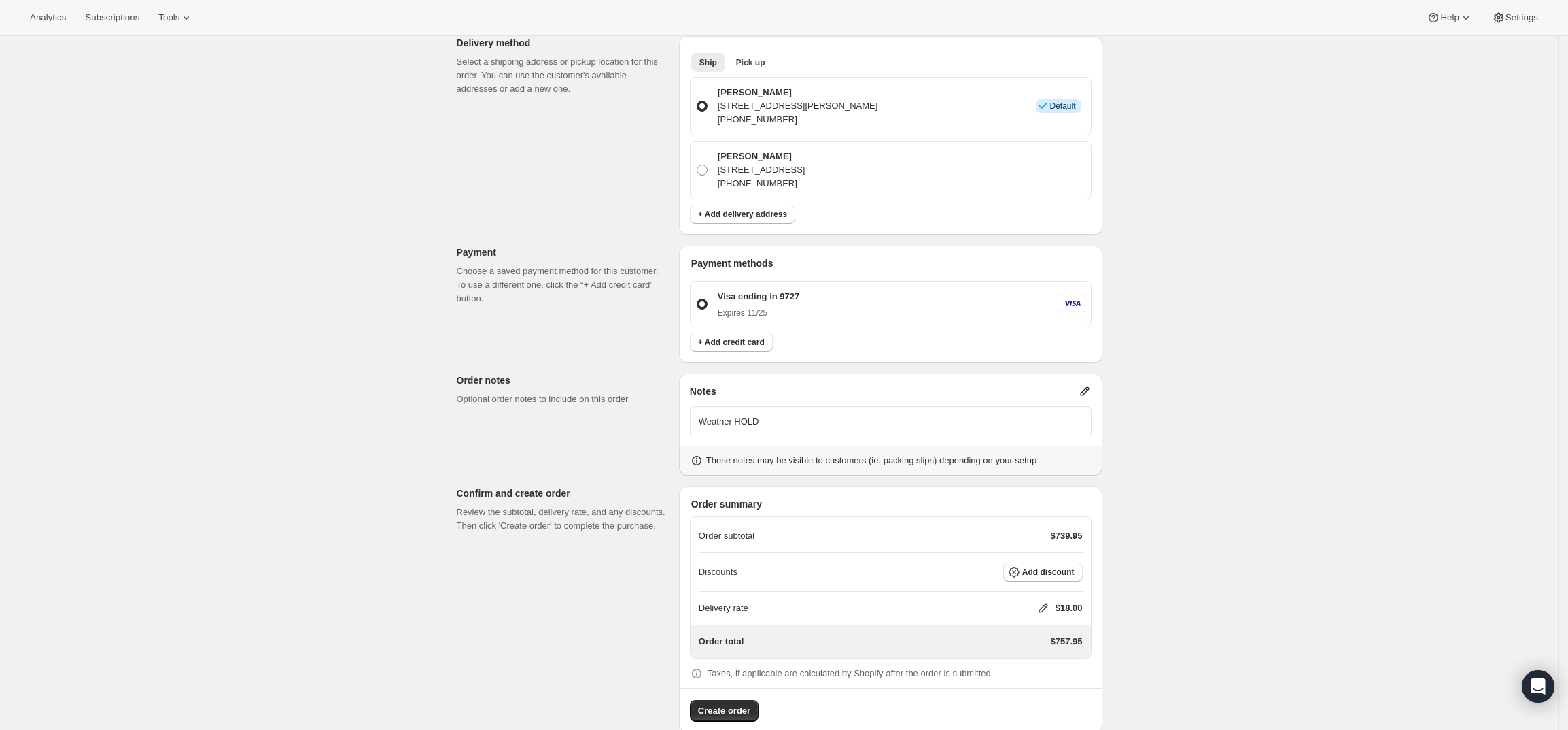
click at [1038, 601] on div "Delivery rate $18.00" at bounding box center [890, 608] width 384 height 13
click at [1048, 604] on icon at bounding box center [1042, 608] width 8 height 8
click at [1051, 634] on input "0" at bounding box center [1049, 634] width 122 height 22
type input "0"
click at [1038, 665] on span "Save" at bounding box center [1040, 666] width 19 height 11
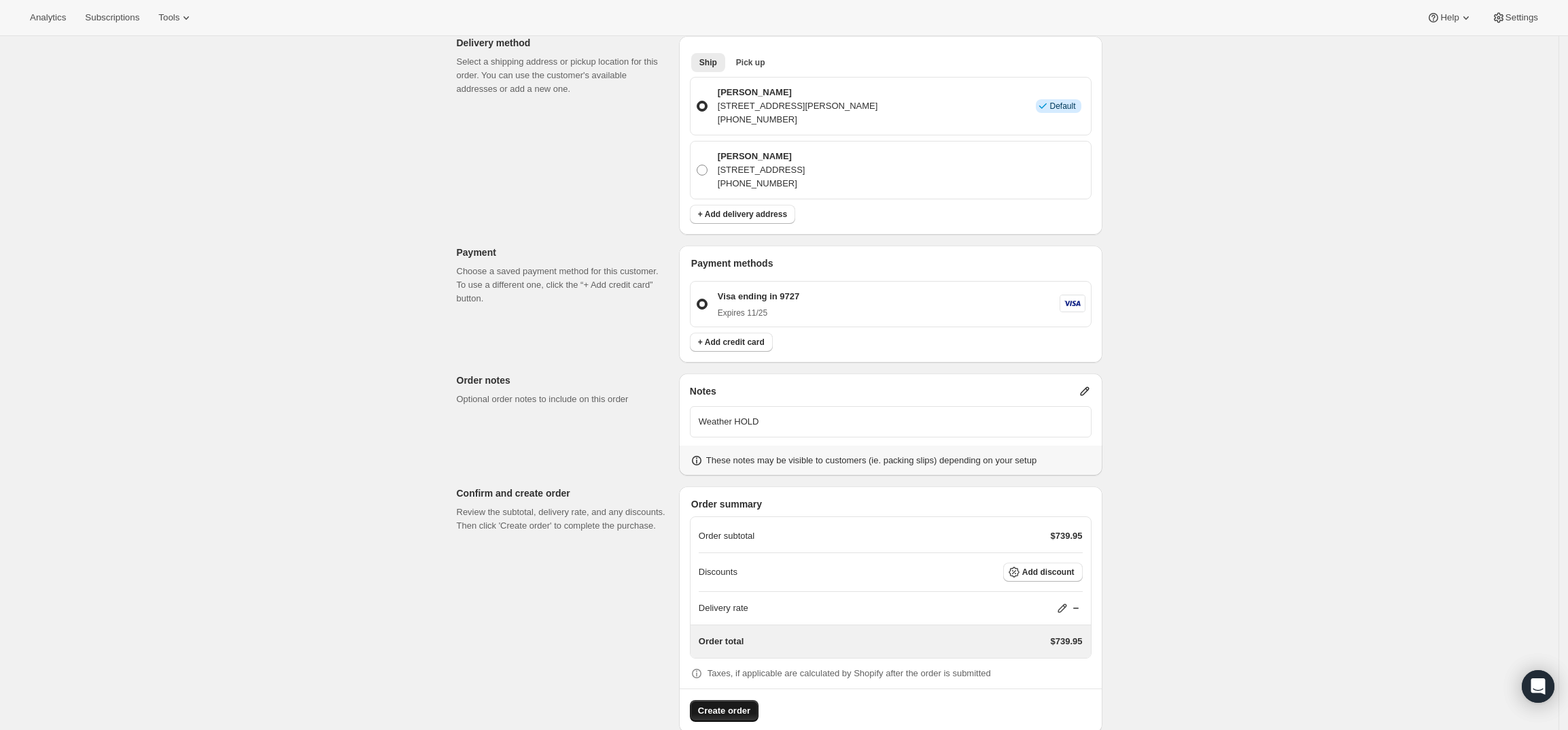
click at [718, 704] on span "Create order" at bounding box center [724, 710] width 53 height 13
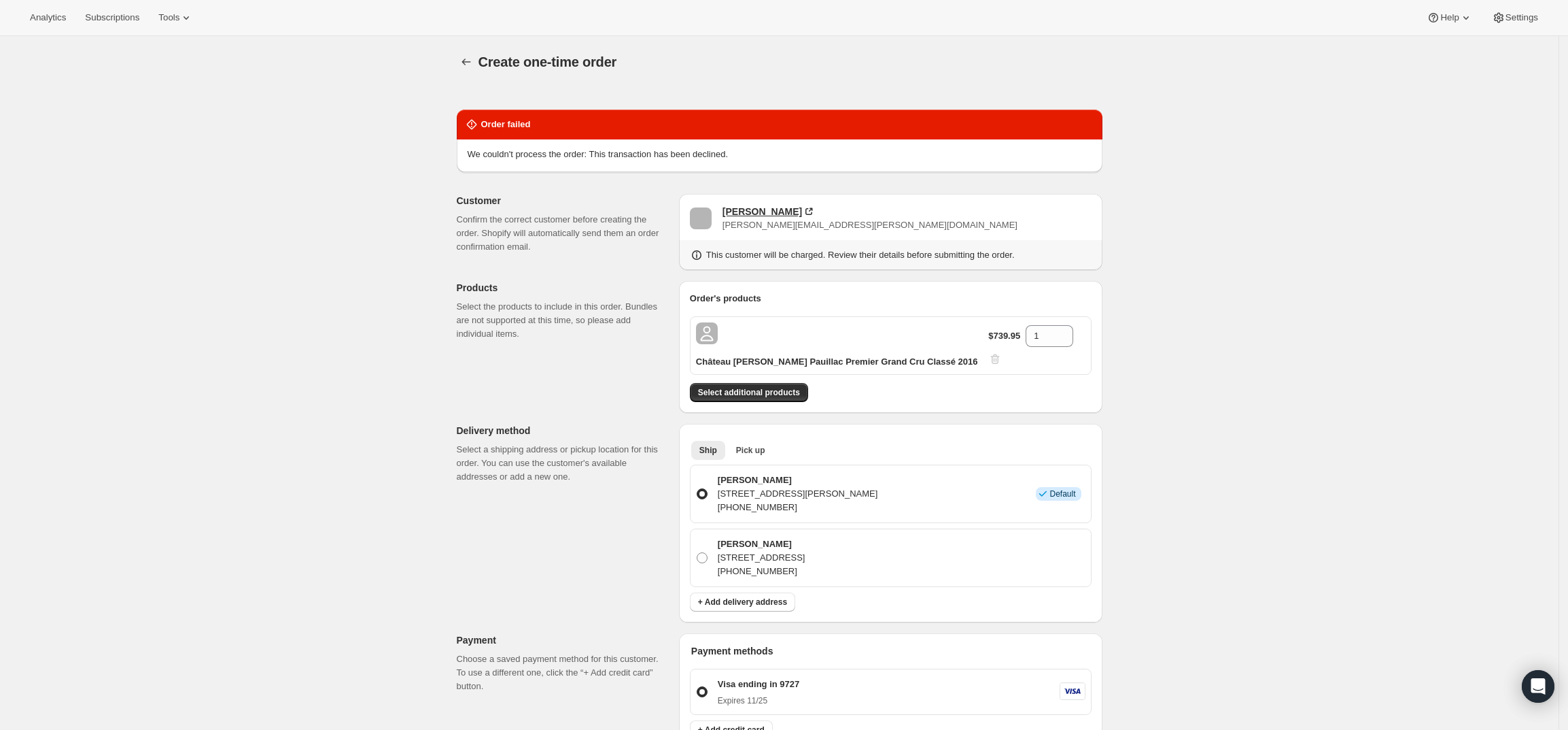
click at [741, 212] on div "Ryan Bott" at bounding box center [761, 211] width 80 height 13
